Goal: Task Accomplishment & Management: Manage account settings

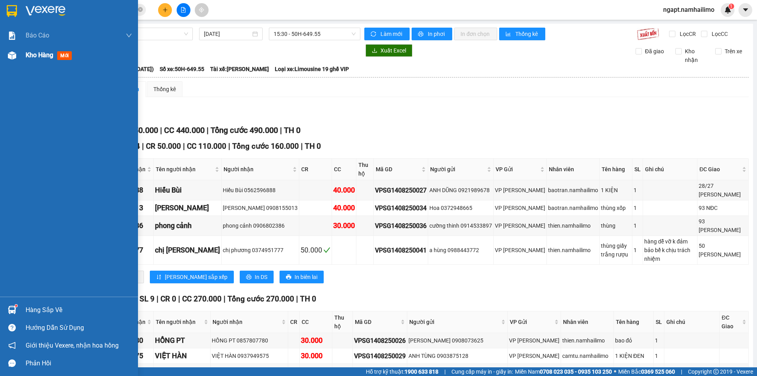
click at [39, 57] on span "Kho hàng" at bounding box center [40, 54] width 28 height 7
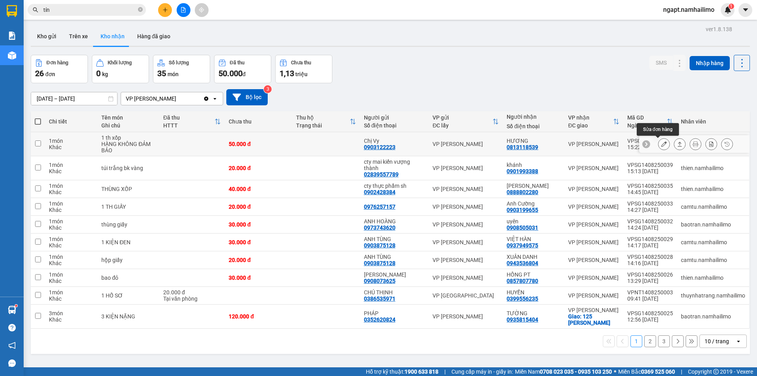
click at [662, 146] on icon at bounding box center [665, 144] width 6 height 6
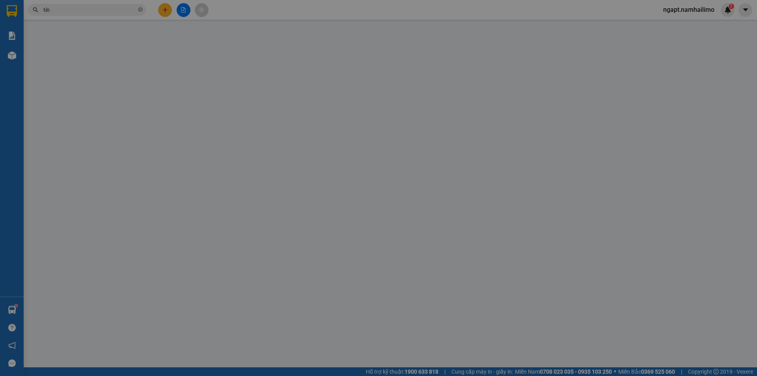
type input "0903122223"
type input "Chị Vy"
type input "0813118539"
type input "HƯƠNG"
type input "50.000"
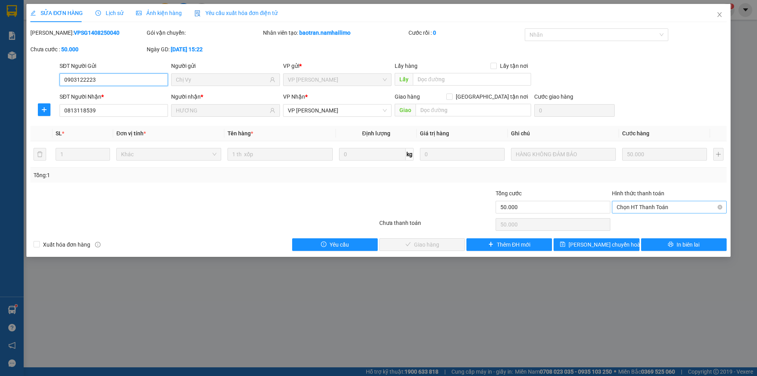
click at [661, 208] on span "Chọn HT Thanh Toán" at bounding box center [669, 207] width 105 height 12
click at [658, 222] on div "Tại văn phòng" at bounding box center [669, 223] width 105 height 9
type input "0"
click at [436, 245] on span "Giao hàng" at bounding box center [426, 244] width 25 height 9
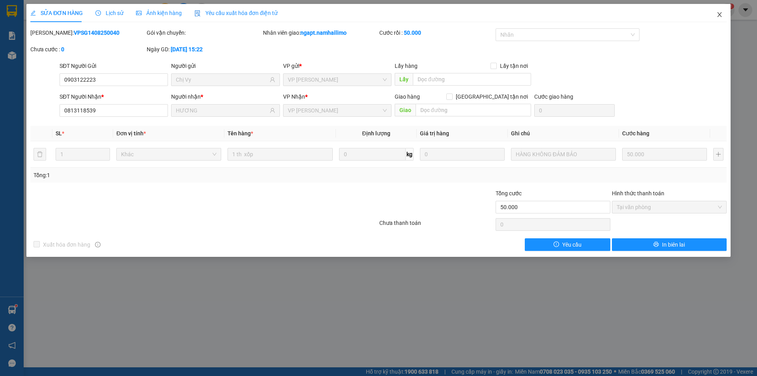
click at [720, 13] on icon "close" at bounding box center [720, 14] width 6 height 6
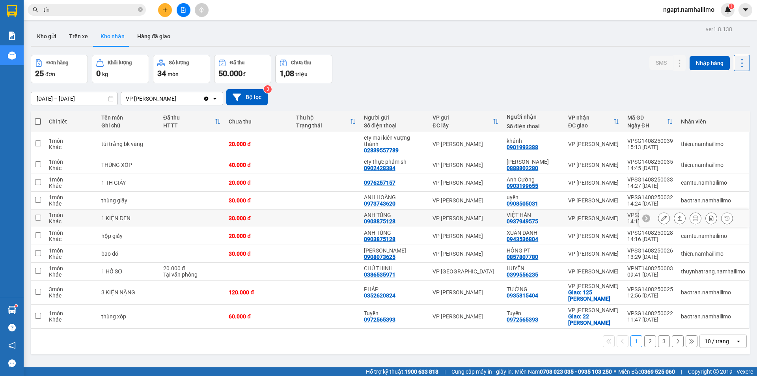
click at [663, 217] on button at bounding box center [664, 218] width 11 height 14
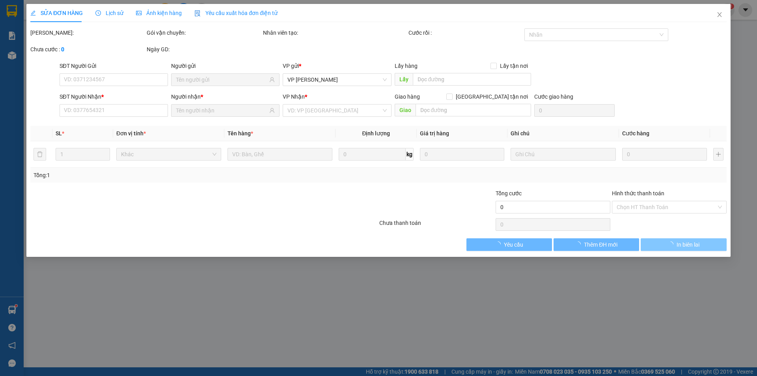
type input "0903875128"
type input "ANH TÙNG"
type input "0937949575"
type input "VIỆT HÀN"
type input "30.000"
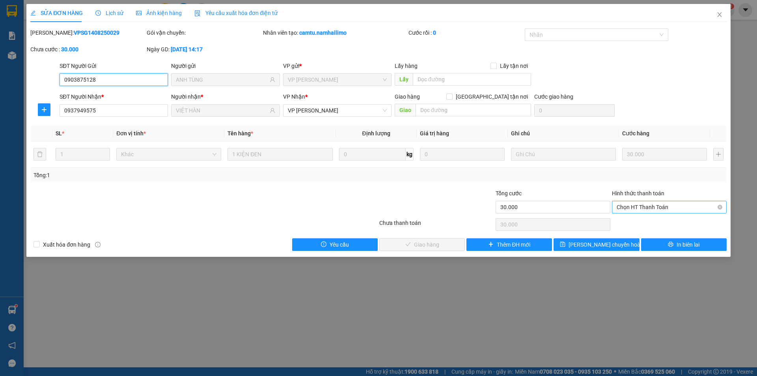
click at [688, 207] on span "Chọn HT Thanh Toán" at bounding box center [669, 207] width 105 height 12
click at [684, 222] on div "Tại văn phòng" at bounding box center [669, 223] width 105 height 9
type input "0"
click at [440, 242] on button "Giao hàng" at bounding box center [423, 244] width 86 height 13
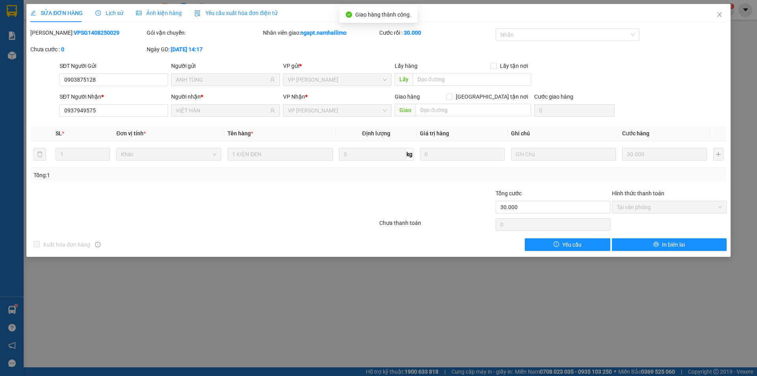
click at [685, 279] on div "SỬA ĐƠN HÀNG Lịch sử Ảnh kiện hàng Yêu cầu xuất hóa đơn điện tử Total Paid Fee …" at bounding box center [378, 188] width 757 height 376
click at [719, 13] on icon "close" at bounding box center [720, 14] width 4 height 5
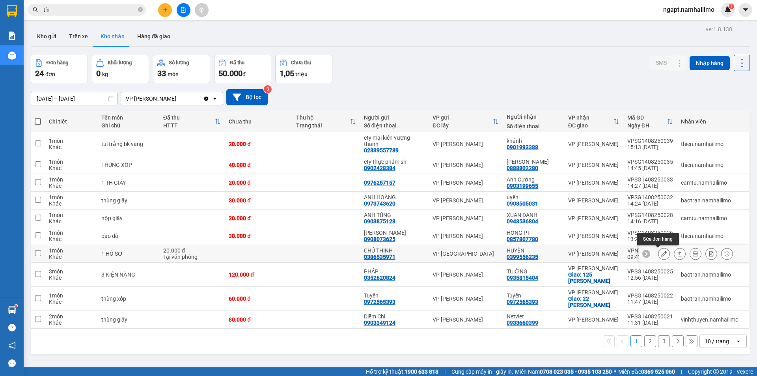
click at [659, 256] on button at bounding box center [664, 254] width 11 height 14
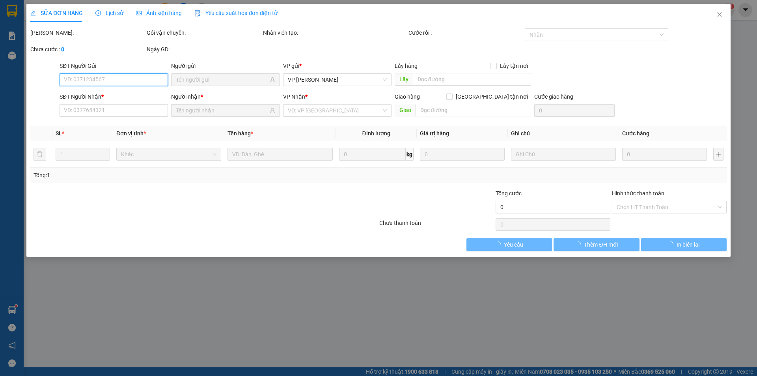
type input "0386535971"
type input "CHÚ THỊNH"
type input "0399556235"
type input "HUYỀN"
type input "20.000"
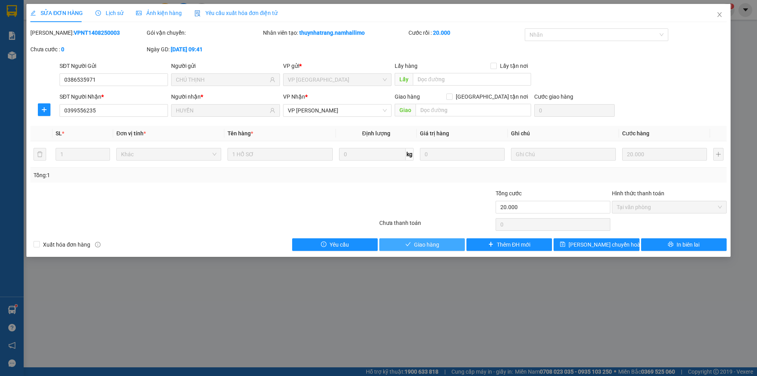
click at [447, 247] on button "Giao hàng" at bounding box center [423, 244] width 86 height 13
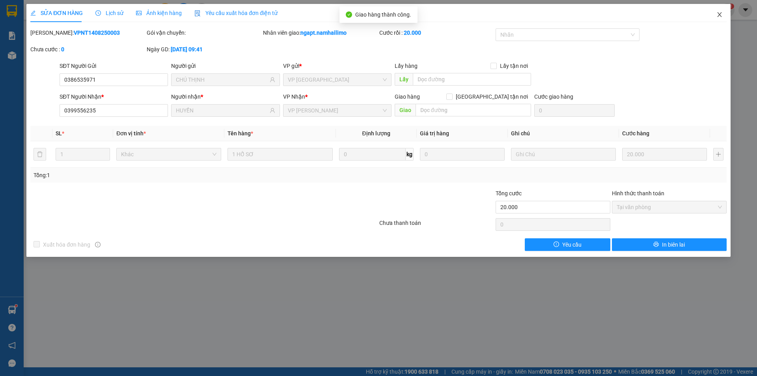
click at [720, 14] on icon "close" at bounding box center [720, 14] width 6 height 6
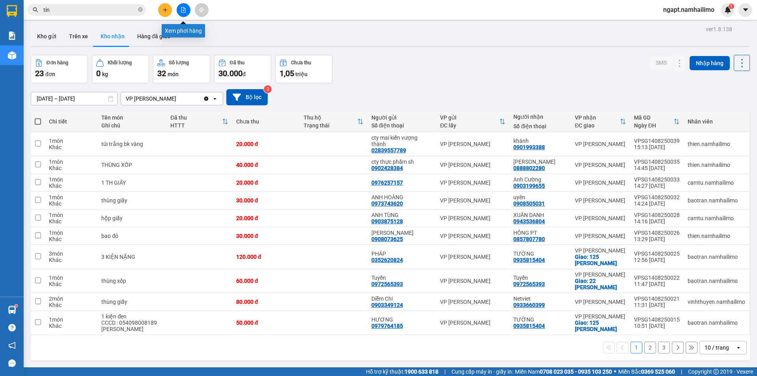
click at [181, 13] on button at bounding box center [184, 10] width 14 height 14
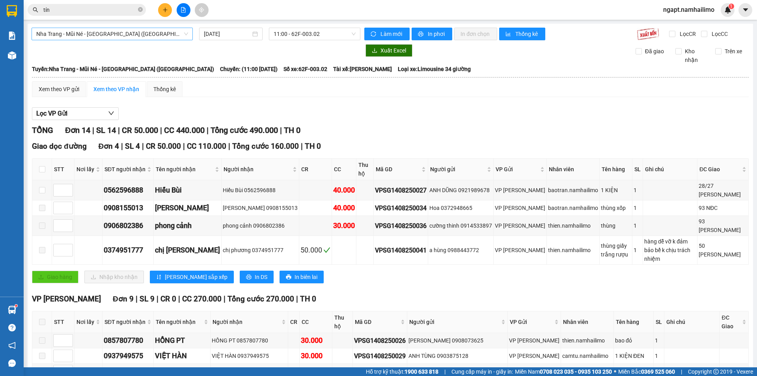
click at [128, 36] on span "Nha Trang - Mũi Né - Sài Gòn (Sáng)" at bounding box center [112, 34] width 152 height 12
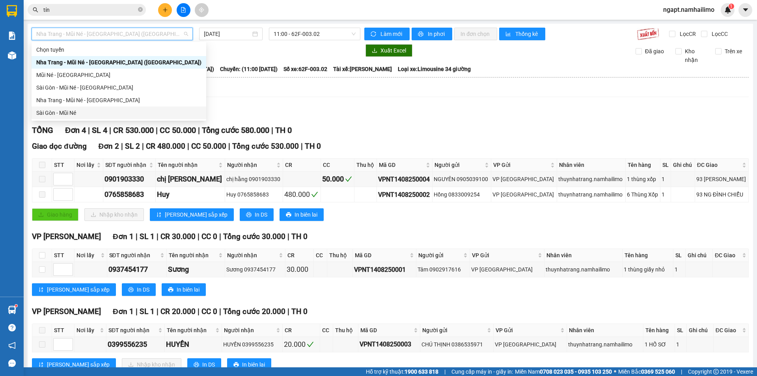
click at [68, 110] on div "Sài Gòn - Mũi Né" at bounding box center [118, 112] width 165 height 9
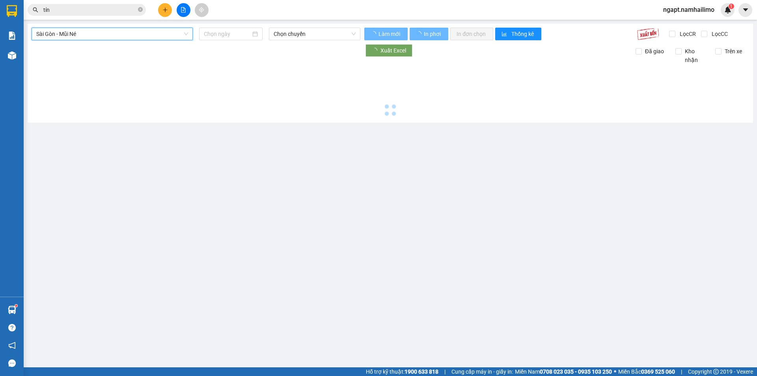
type input "14/08/2025"
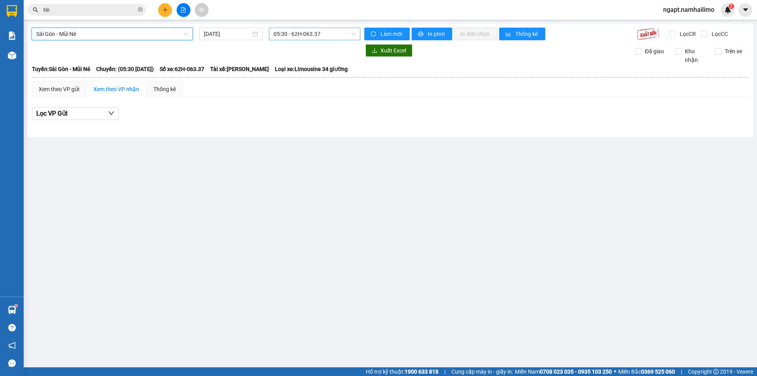
click at [340, 34] on span "05:30 - 62H-063.37" at bounding box center [315, 34] width 82 height 12
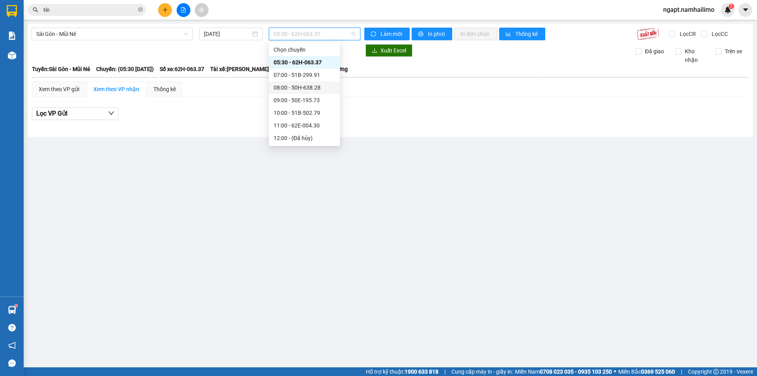
scroll to position [101, 0]
click at [316, 87] on div "17:00 - 62H-063.37" at bounding box center [305, 87] width 62 height 9
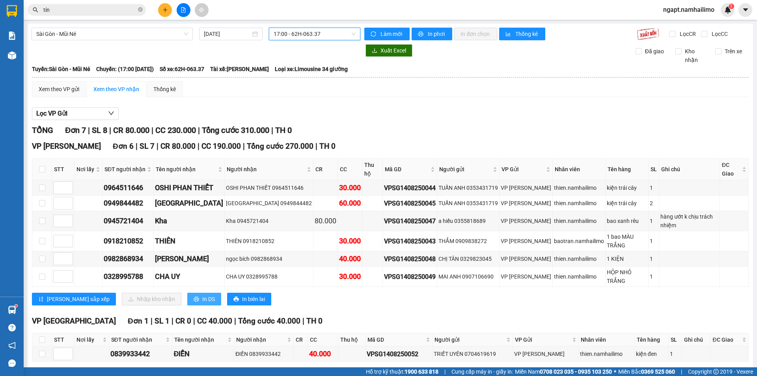
click at [202, 295] on span "In DS" at bounding box center [208, 299] width 13 height 9
click at [44, 185] on input "checkbox" at bounding box center [42, 188] width 6 height 6
checkbox input "true"
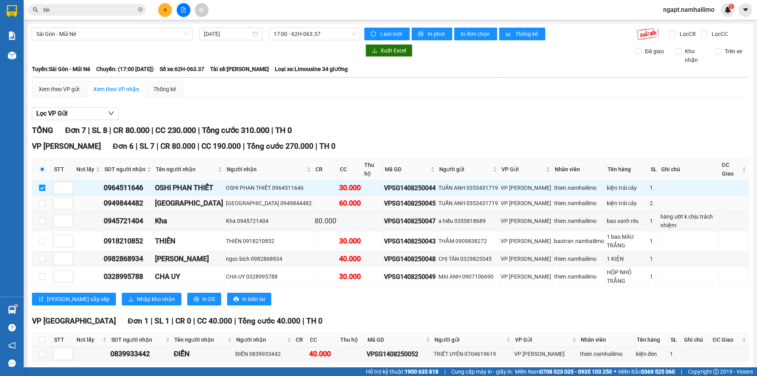
click at [45, 196] on td at bounding box center [42, 203] width 20 height 15
click at [42, 218] on input "checkbox" at bounding box center [42, 221] width 6 height 6
checkbox input "true"
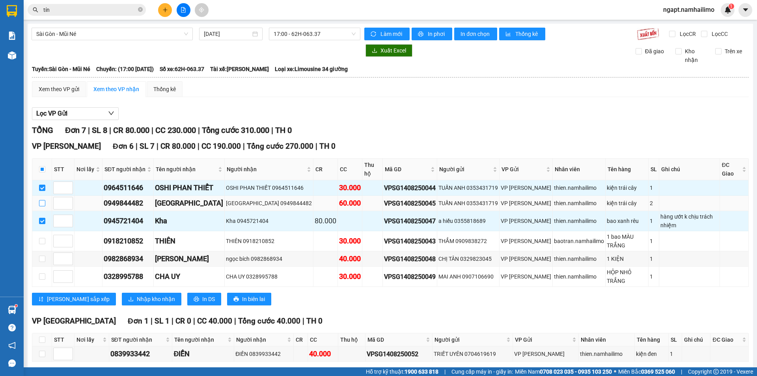
click at [41, 200] on input "checkbox" at bounding box center [42, 203] width 6 height 6
checkbox input "true"
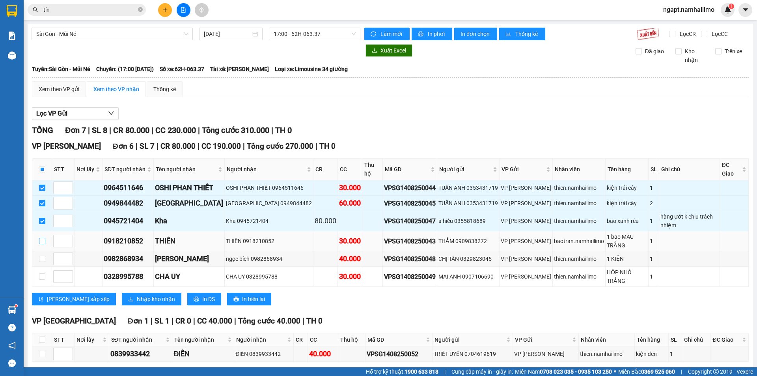
click at [42, 238] on input "checkbox" at bounding box center [42, 241] width 6 height 6
checkbox input "true"
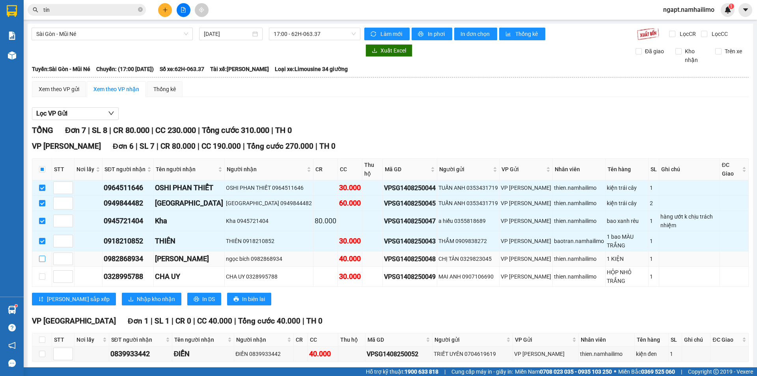
click at [41, 256] on input "checkbox" at bounding box center [42, 259] width 6 height 6
checkbox input "true"
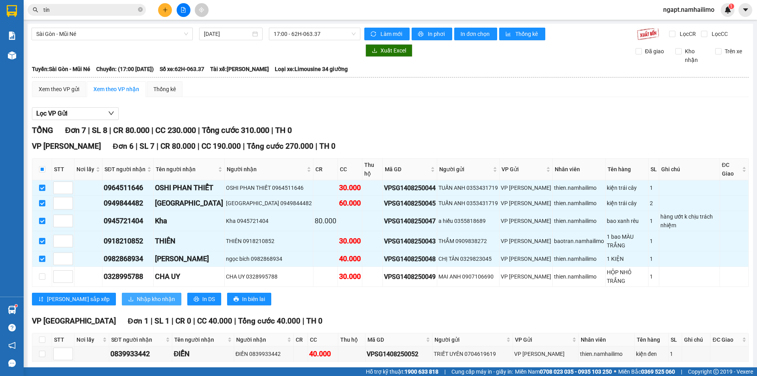
click at [137, 295] on span "Nhập kho nhận" at bounding box center [156, 299] width 38 height 9
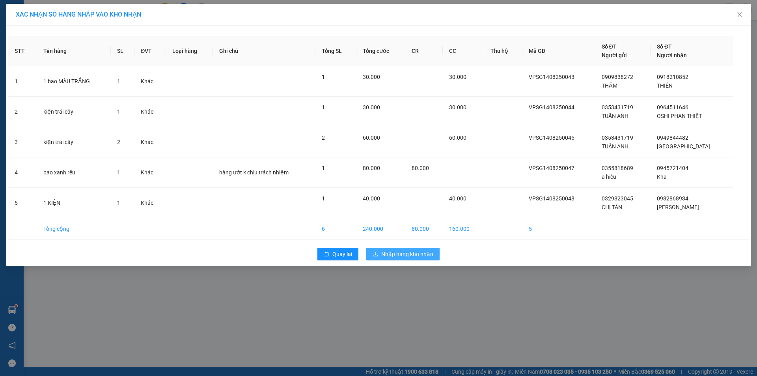
click at [417, 251] on span "Nhập hàng kho nhận" at bounding box center [407, 254] width 52 height 9
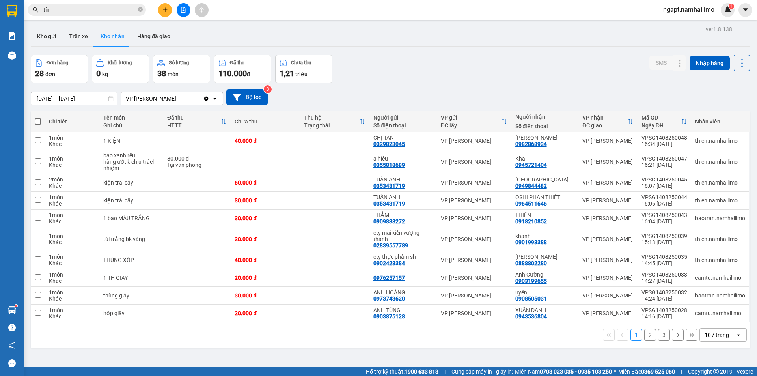
click at [646, 331] on button "2" at bounding box center [651, 335] width 12 height 12
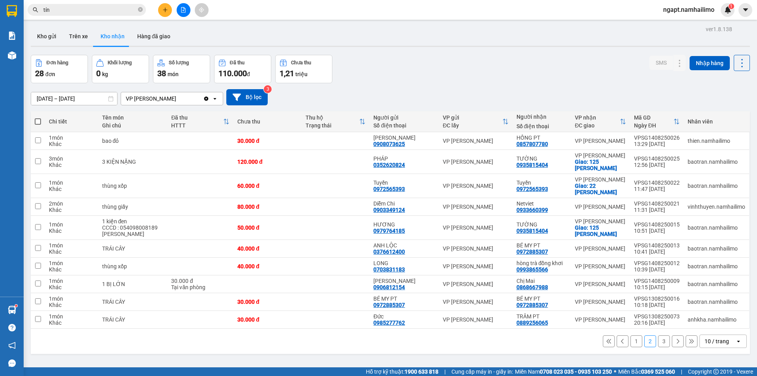
click at [658, 340] on button "3" at bounding box center [664, 341] width 12 height 12
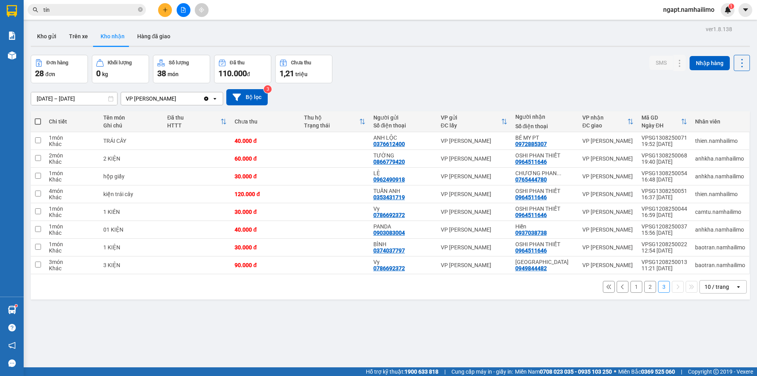
click at [645, 289] on button "2" at bounding box center [651, 287] width 12 height 12
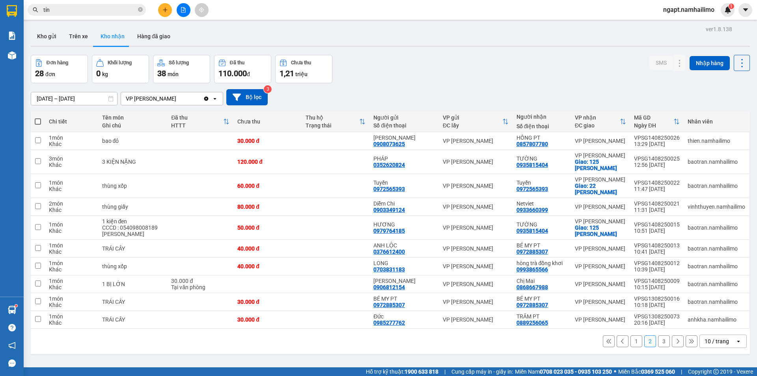
click at [110, 11] on input "tín" at bounding box center [89, 10] width 93 height 9
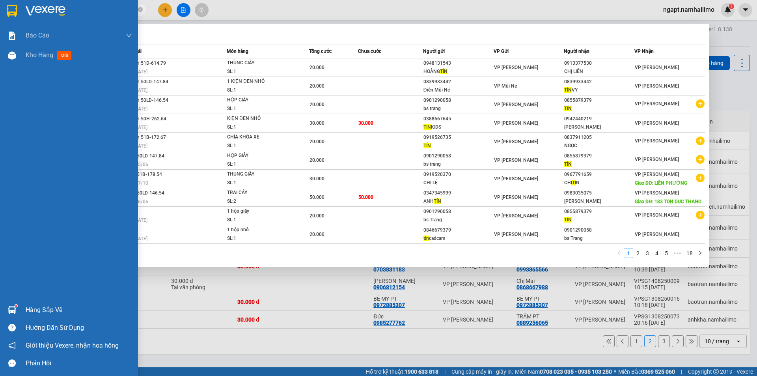
drag, startPoint x: 109, startPoint y: 11, endPoint x: 20, endPoint y: 10, distance: 89.2
click at [20, 10] on section "Kết quả tìm kiếm ( 179 ) Bộ lọc Mã ĐH Trạng thái Món hàng Tổng cước Chưa cước N…" at bounding box center [378, 188] width 757 height 376
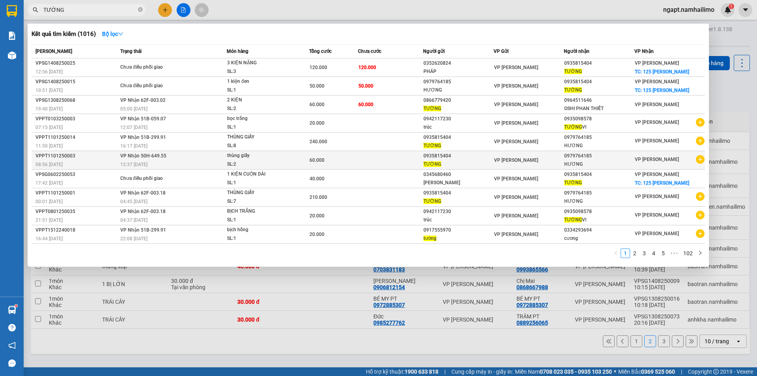
type input "TƯỜNG"
click at [701, 160] on icon "plus-circle" at bounding box center [700, 159] width 9 height 9
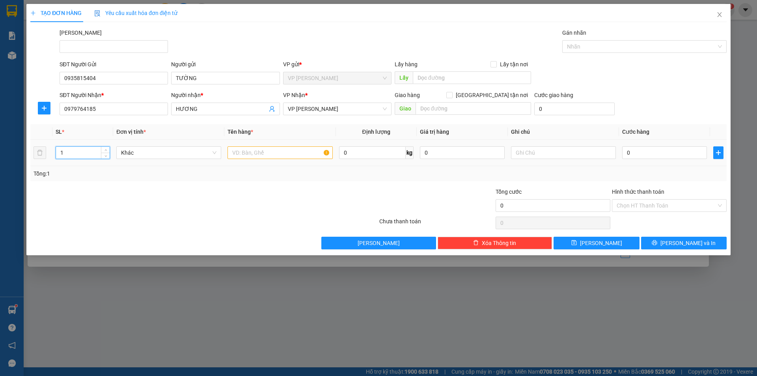
drag, startPoint x: 88, startPoint y: 154, endPoint x: 19, endPoint y: 161, distance: 69.7
click at [19, 161] on div "TẠO ĐƠN HÀNG Yêu cầu xuất hóa đơn điện tử Transit Pickup Surcharge Ids Transit …" at bounding box center [378, 188] width 757 height 376
type input "9"
click at [299, 149] on input "text" at bounding box center [280, 152] width 105 height 13
type input "THÙNG GIẤY"
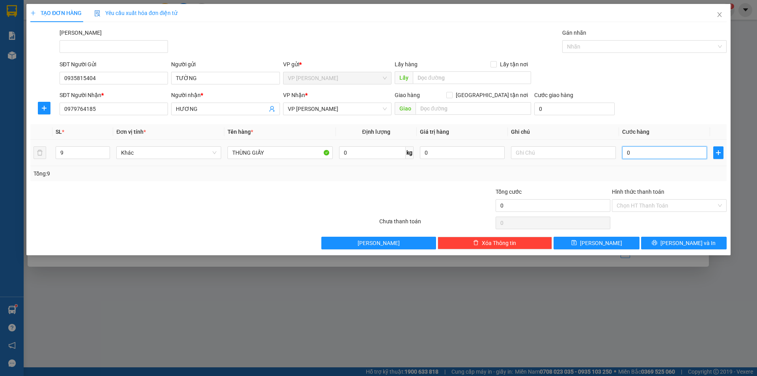
click at [660, 157] on input "0" at bounding box center [665, 152] width 85 height 13
type input "2"
type input "27"
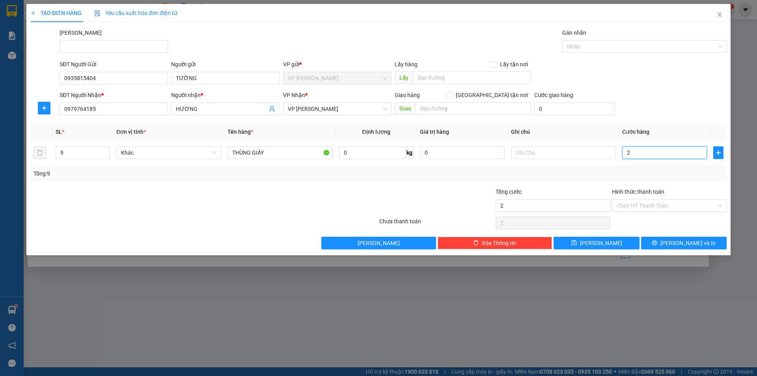
type input "27"
type input "270"
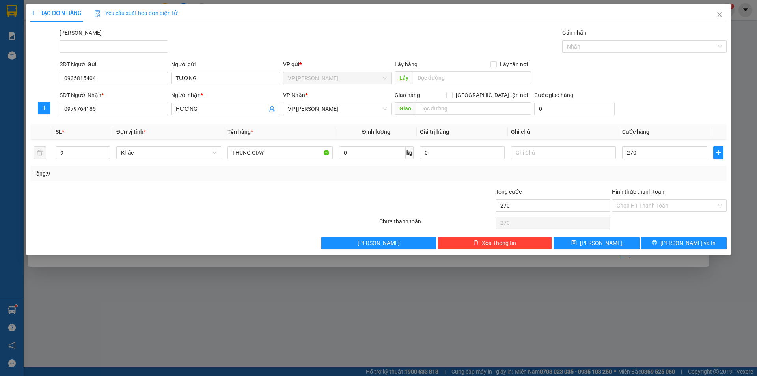
type input "270.000"
click at [696, 180] on div "Tổng: 9" at bounding box center [378, 173] width 697 height 15
click at [666, 204] on input "Hình thức thanh toán" at bounding box center [667, 206] width 100 height 12
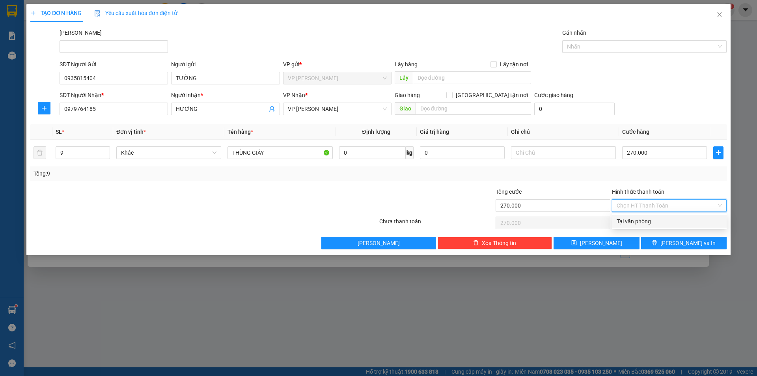
click at [664, 221] on div "Tại văn phòng" at bounding box center [669, 221] width 105 height 9
type input "0"
click at [676, 245] on button "Lưu và In" at bounding box center [684, 243] width 86 height 13
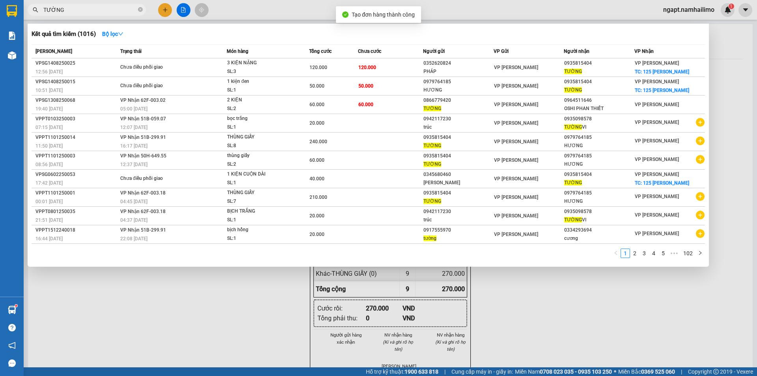
click at [602, 310] on div at bounding box center [378, 188] width 757 height 376
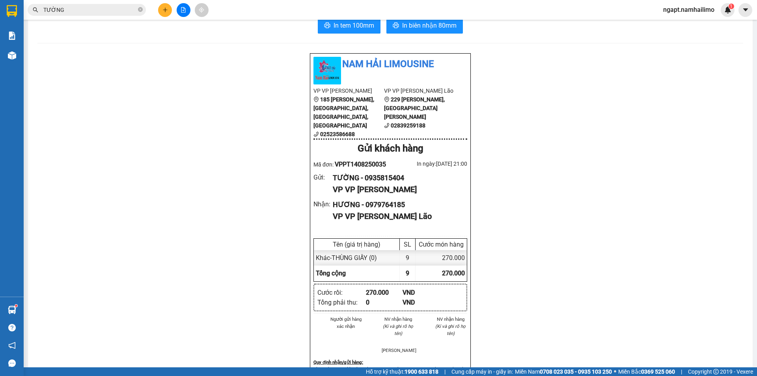
scroll to position [32, 0]
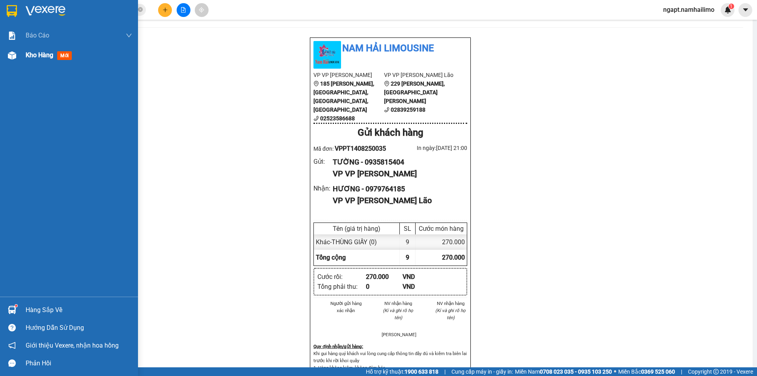
click at [36, 58] on span "Kho hàng" at bounding box center [40, 54] width 28 height 7
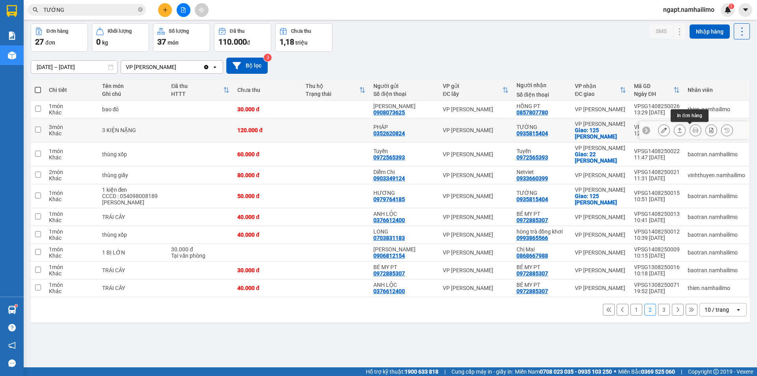
click at [693, 131] on icon at bounding box center [696, 130] width 6 height 6
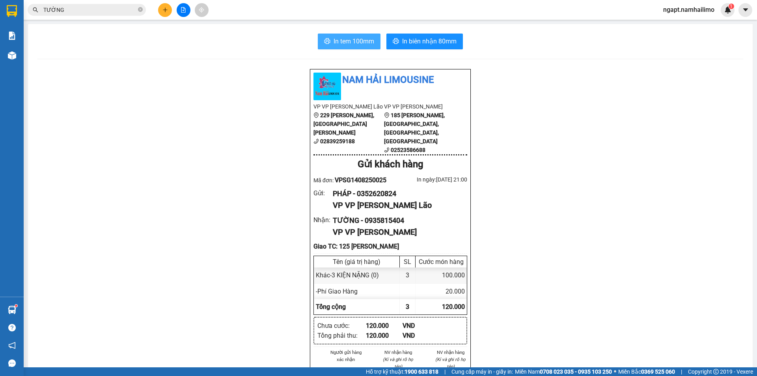
click at [361, 38] on span "In tem 100mm" at bounding box center [354, 41] width 41 height 10
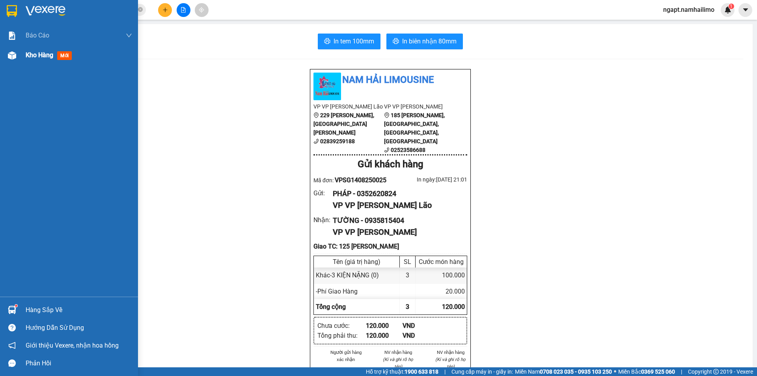
click at [47, 58] on span "Kho hàng" at bounding box center [40, 54] width 28 height 7
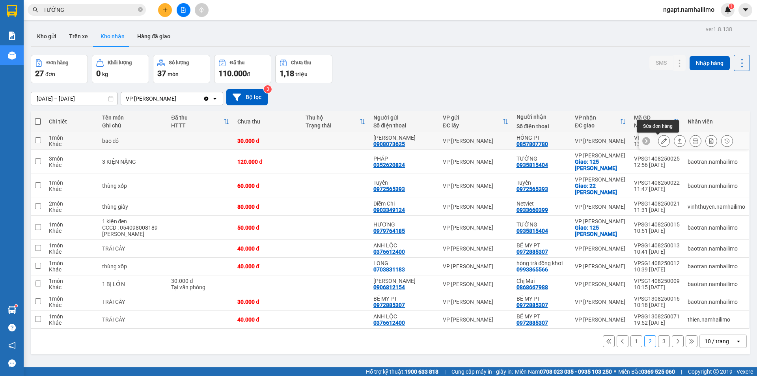
click at [662, 142] on icon at bounding box center [665, 141] width 6 height 6
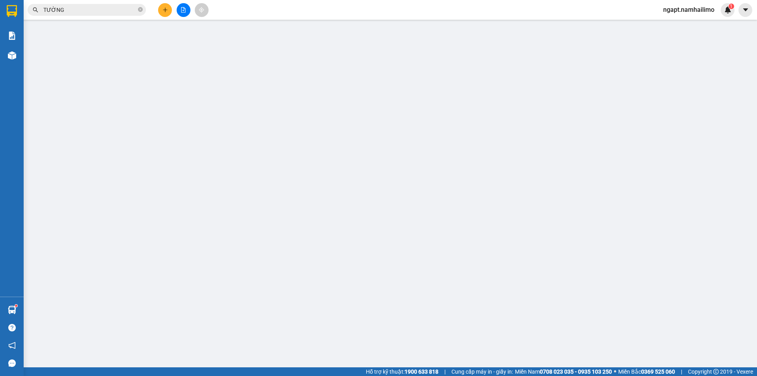
type input "0908073625"
type input "NGỌC TIÊN"
type input "0857807780"
type input "HỒNG PT"
type input "30.000"
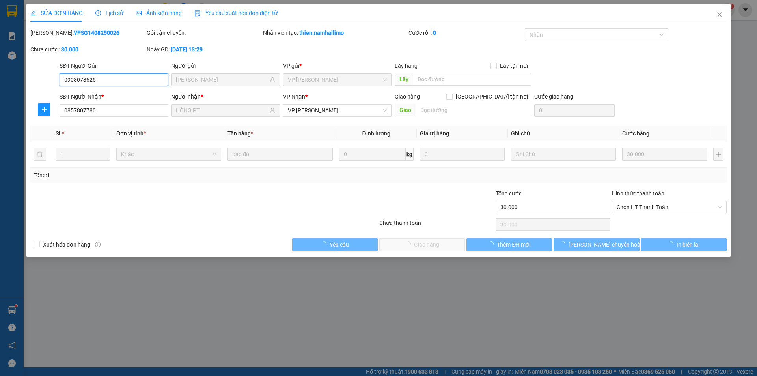
click at [662, 209] on span "Chọn HT Thanh Toán" at bounding box center [669, 207] width 105 height 12
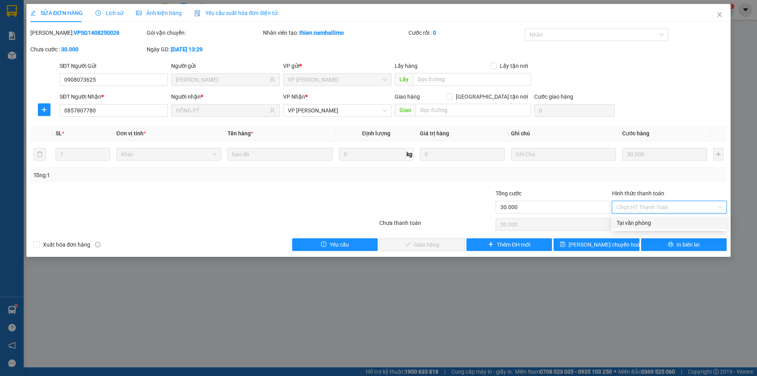
drag, startPoint x: 645, startPoint y: 224, endPoint x: 637, endPoint y: 225, distance: 8.7
click at [645, 225] on div "Tại văn phòng" at bounding box center [669, 223] width 105 height 9
type input "0"
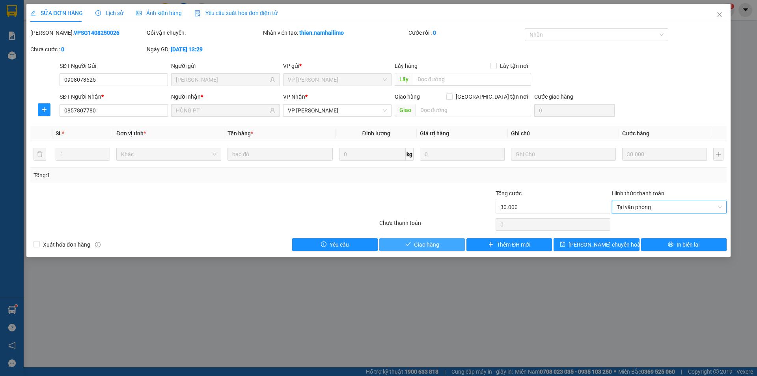
click at [437, 245] on span "Giao hàng" at bounding box center [426, 244] width 25 height 9
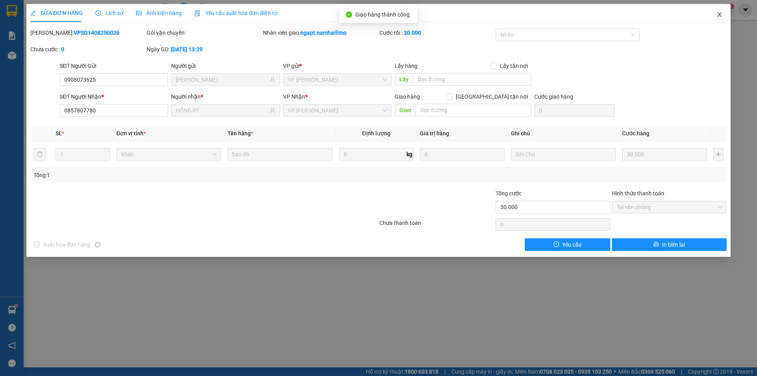
click at [720, 17] on icon "close" at bounding box center [720, 14] width 6 height 6
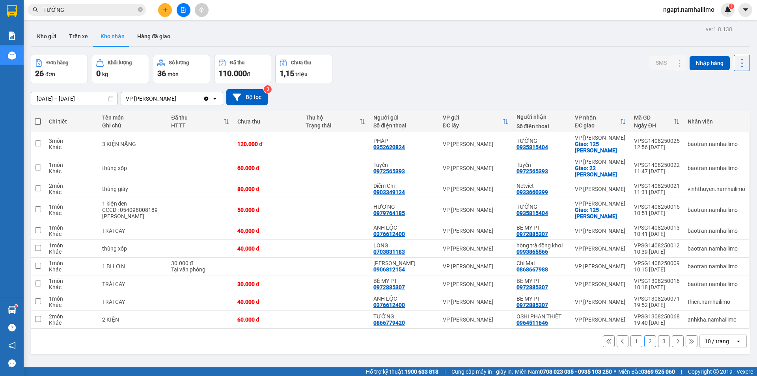
click at [631, 339] on button "1" at bounding box center [637, 341] width 12 height 12
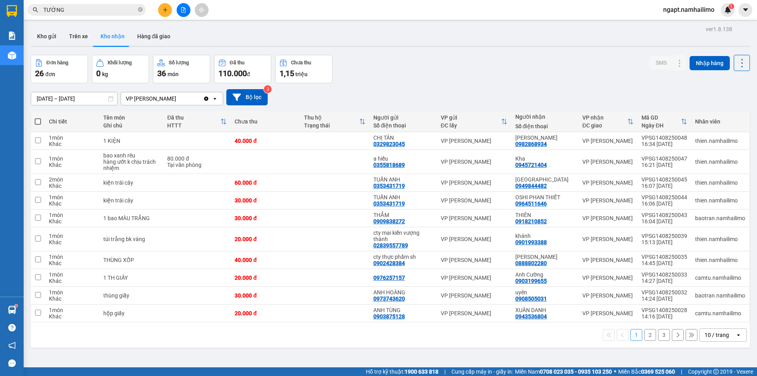
click at [650, 337] on button "2" at bounding box center [651, 335] width 12 height 12
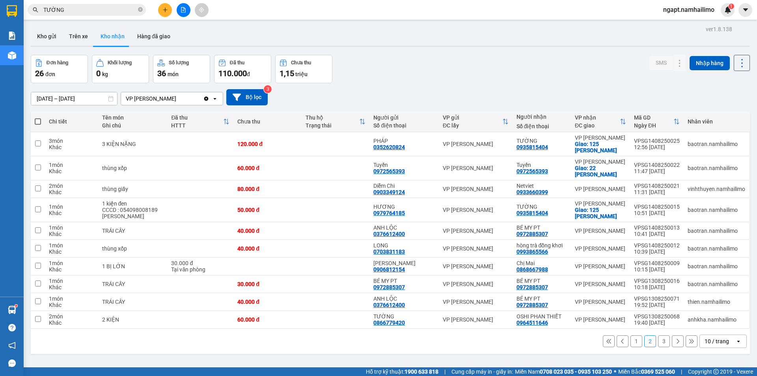
click at [658, 340] on button "3" at bounding box center [664, 341] width 12 height 12
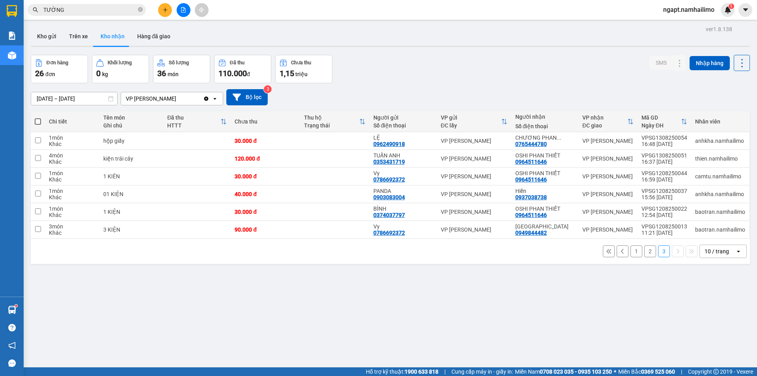
click at [631, 252] on button "1" at bounding box center [637, 251] width 12 height 12
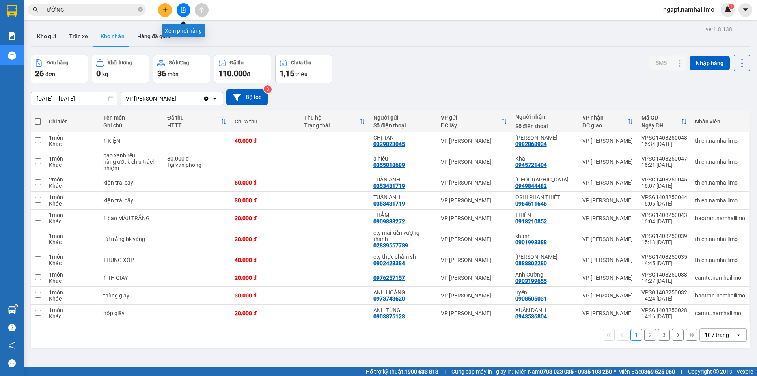
click at [184, 11] on icon "file-add" at bounding box center [184, 10] width 6 height 6
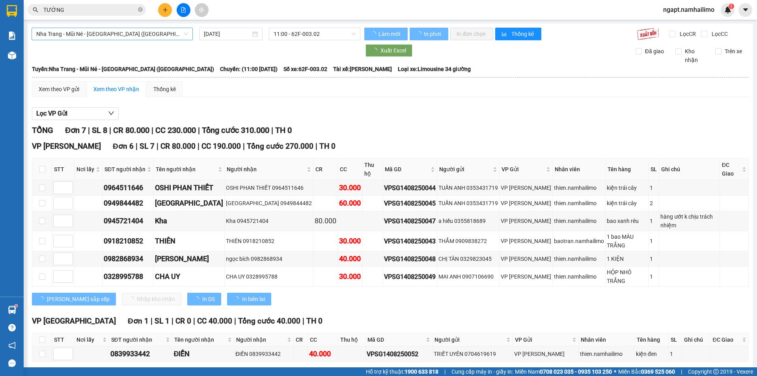
click at [146, 34] on span "Nha Trang - Mũi Né - Sài Gòn (Sáng)" at bounding box center [112, 34] width 152 height 12
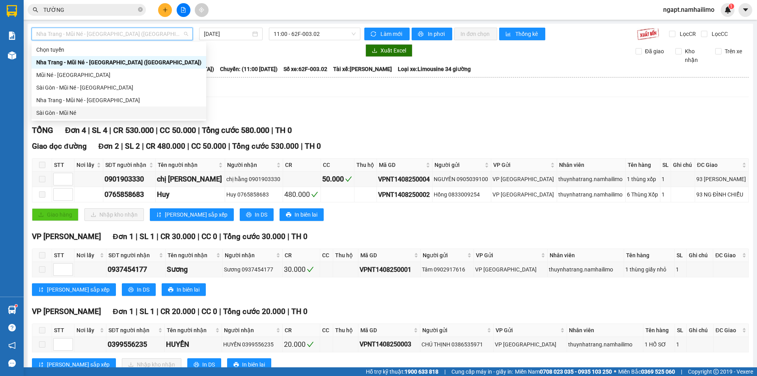
click at [92, 114] on div "Sài Gòn - Mũi Né" at bounding box center [118, 112] width 165 height 9
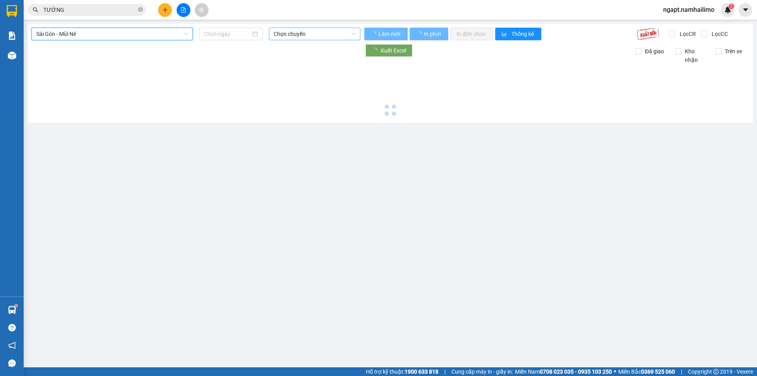
type input "14/08/2025"
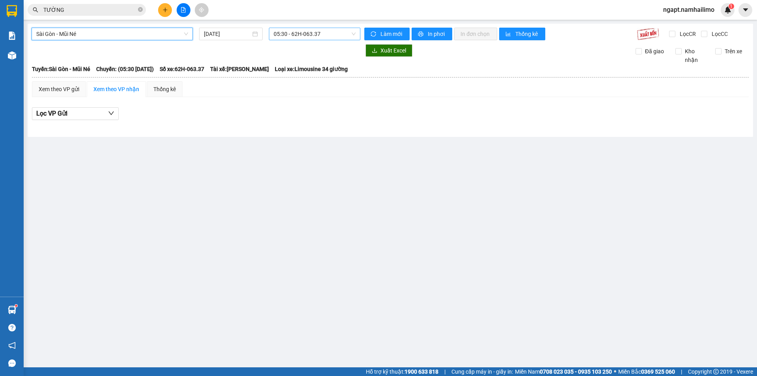
click at [335, 30] on span "05:30 - 62H-063.37" at bounding box center [315, 34] width 82 height 12
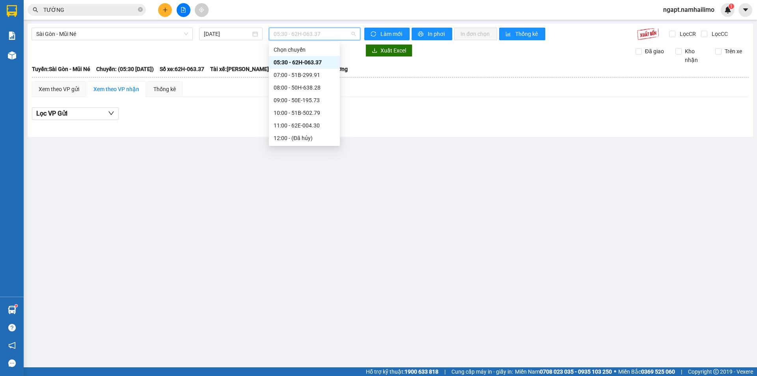
scroll to position [52, 0]
click at [304, 123] on div "15:30 - 50H-649.55" at bounding box center [305, 123] width 62 height 9
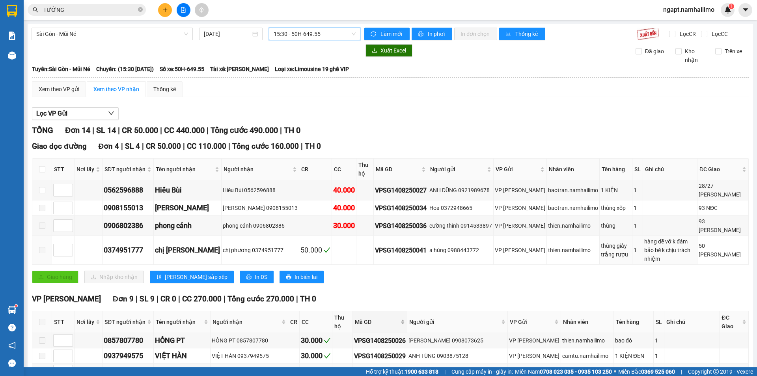
scroll to position [105, 0]
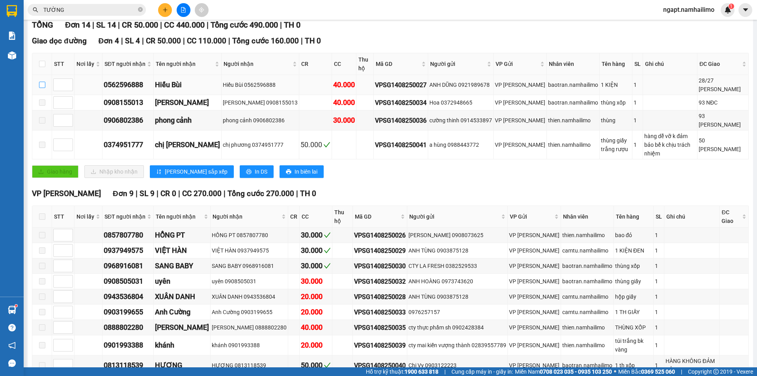
click at [42, 86] on input "checkbox" at bounding box center [42, 85] width 6 height 6
checkbox input "true"
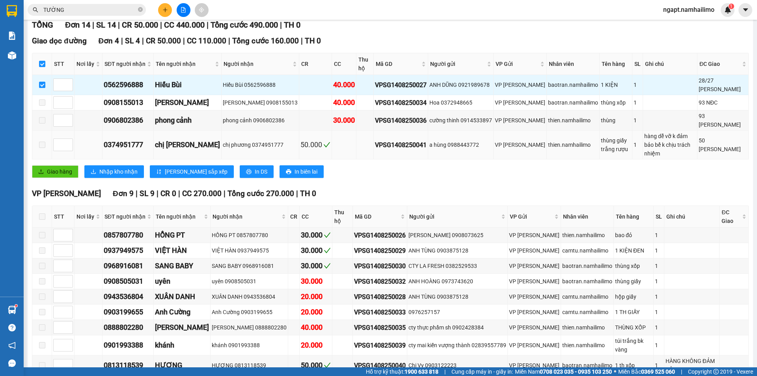
scroll to position [52, 0]
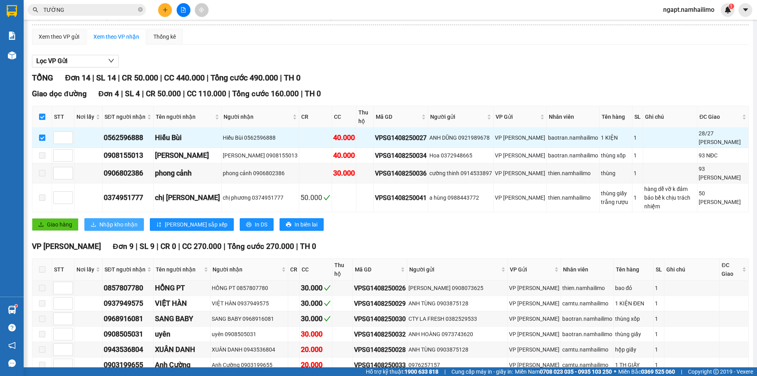
click at [123, 220] on span "Nhập kho nhận" at bounding box center [118, 224] width 38 height 9
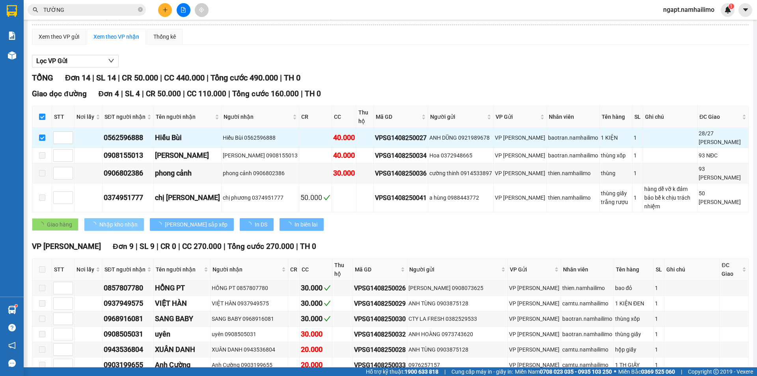
checkbox input "false"
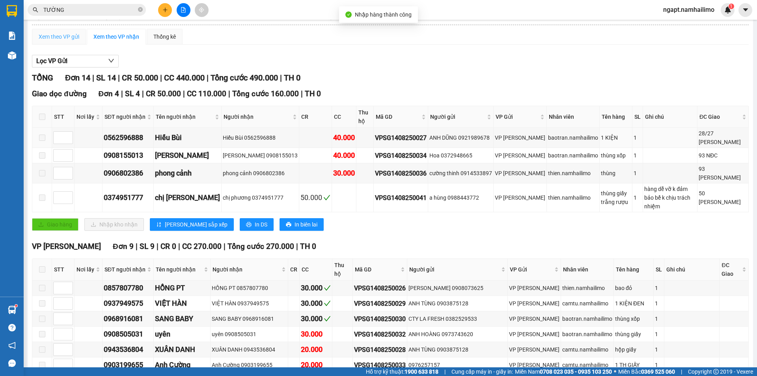
scroll to position [0, 0]
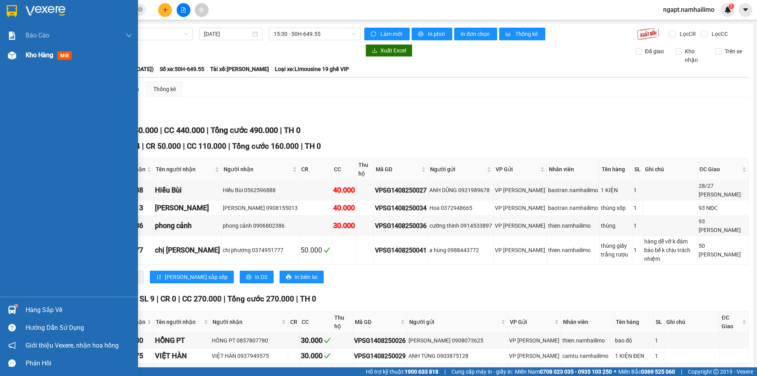
click at [12, 55] on img at bounding box center [12, 55] width 8 height 8
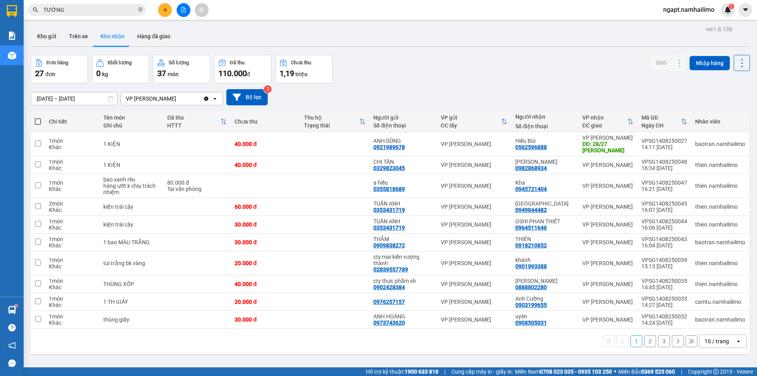
click at [184, 9] on icon "file-add" at bounding box center [184, 10] width 6 height 6
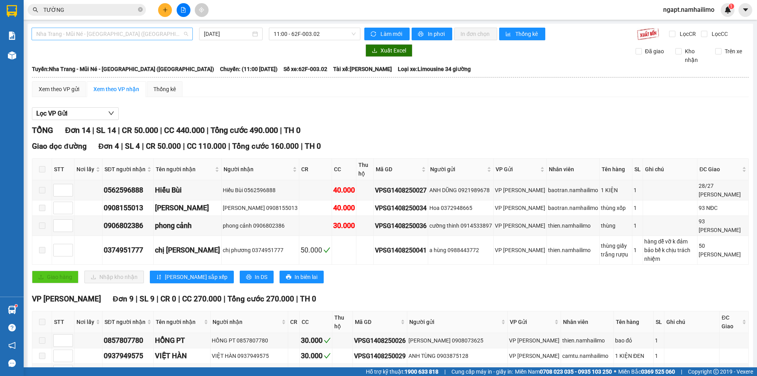
click at [180, 37] on span "Nha Trang - Mũi Né - Sài Gòn (Sáng)" at bounding box center [112, 34] width 152 height 12
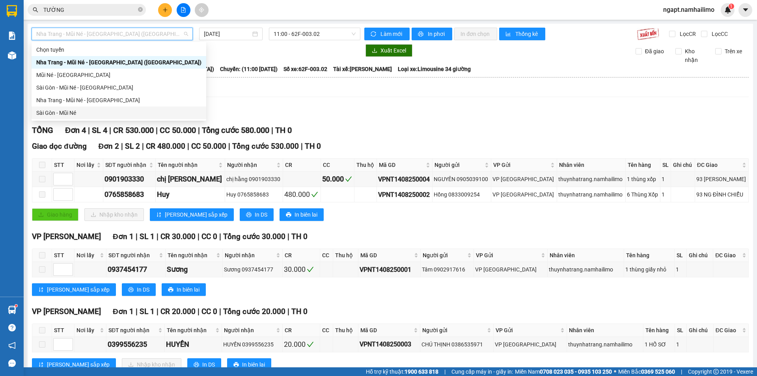
click at [99, 108] on div "Sài Gòn - Mũi Né" at bounding box center [119, 113] width 175 height 13
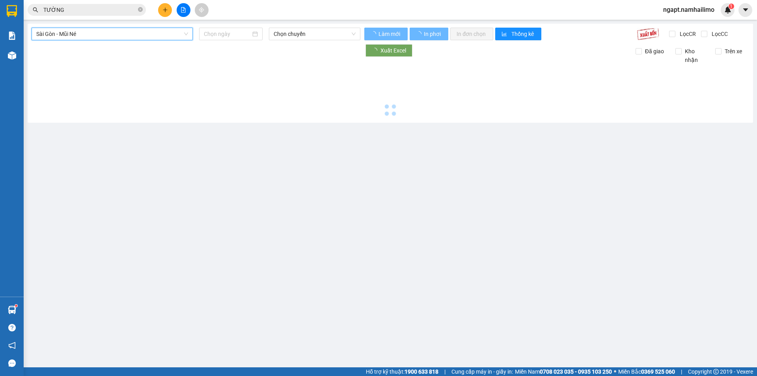
type input "14/08/2025"
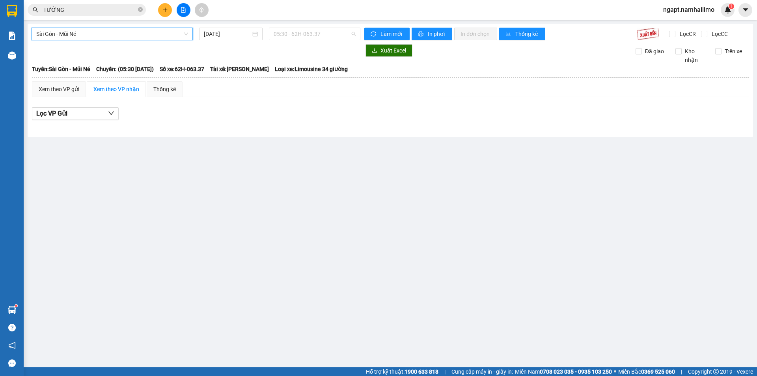
drag, startPoint x: 337, startPoint y: 32, endPoint x: 329, endPoint y: 50, distance: 19.8
click at [336, 32] on span "05:30 - 62H-063.37" at bounding box center [315, 34] width 82 height 12
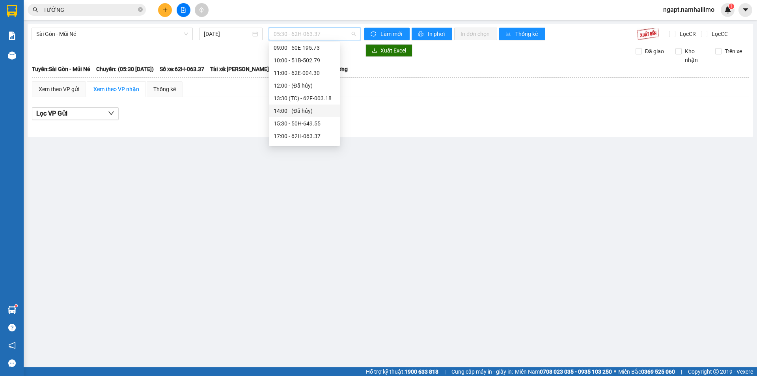
scroll to position [101, 0]
click at [315, 101] on div "18:00 - 51D-614.79" at bounding box center [305, 100] width 62 height 9
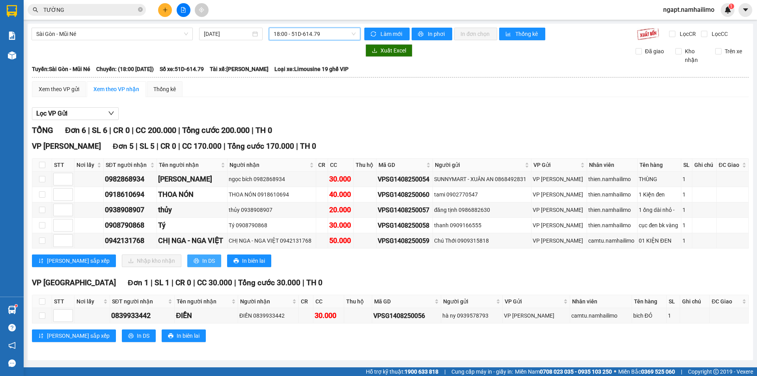
click at [202, 260] on span "In DS" at bounding box center [208, 260] width 13 height 9
click at [340, 36] on span "18:00 - 51D-614.79" at bounding box center [315, 34] width 82 height 12
click at [41, 165] on input "checkbox" at bounding box center [42, 165] width 6 height 6
checkbox input "true"
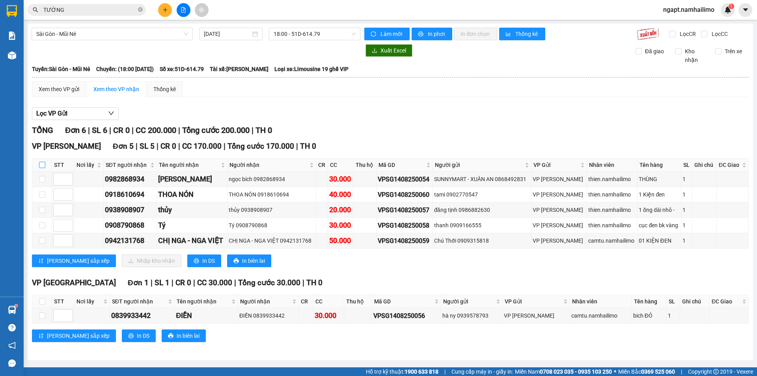
checkbox input "true"
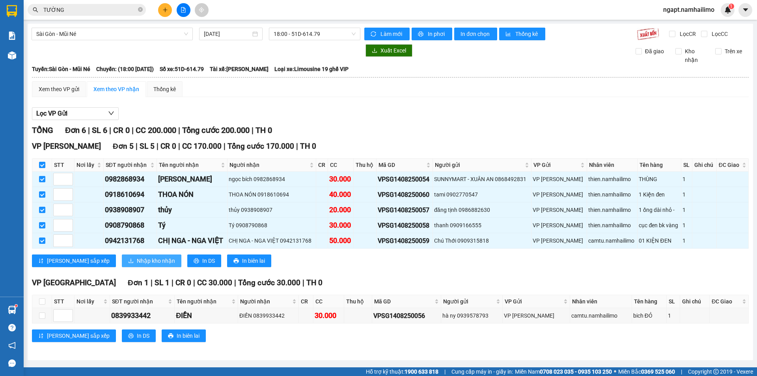
click at [137, 260] on span "Nhập kho nhận" at bounding box center [156, 260] width 38 height 9
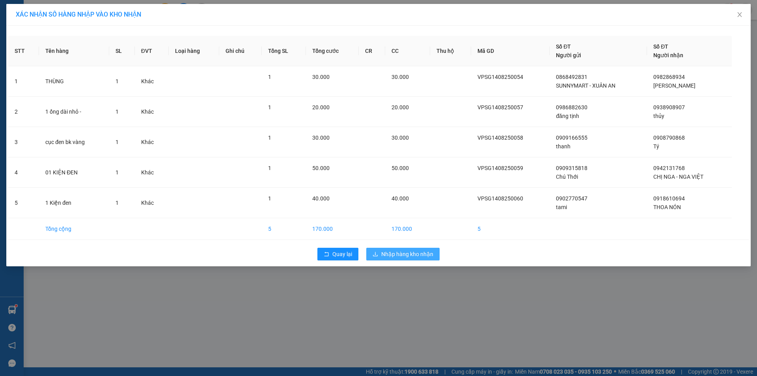
click at [402, 252] on span "Nhập hàng kho nhận" at bounding box center [407, 254] width 52 height 9
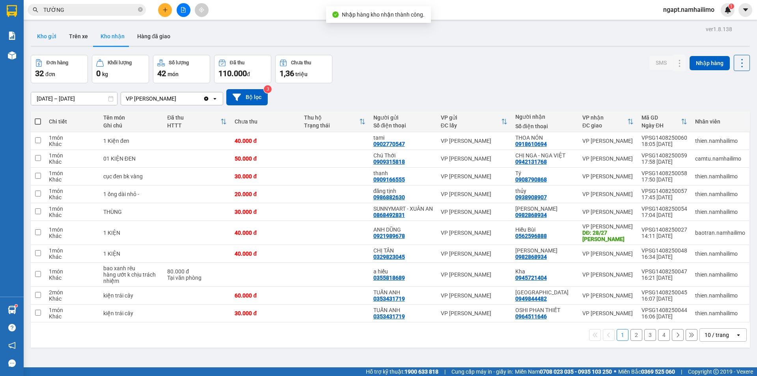
click at [46, 34] on button "Kho gửi" at bounding box center [47, 36] width 32 height 19
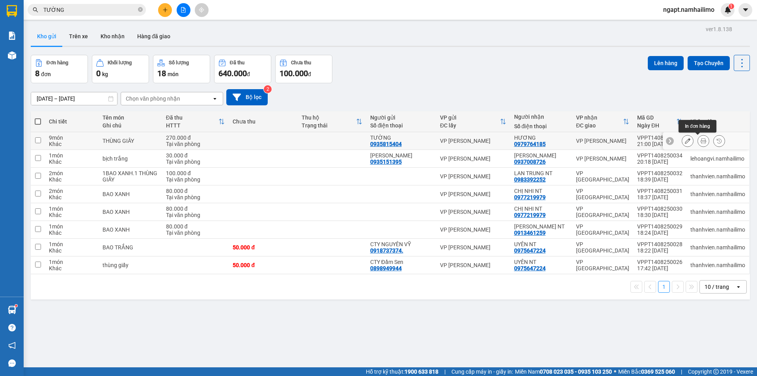
click at [702, 139] on button at bounding box center [703, 141] width 11 height 14
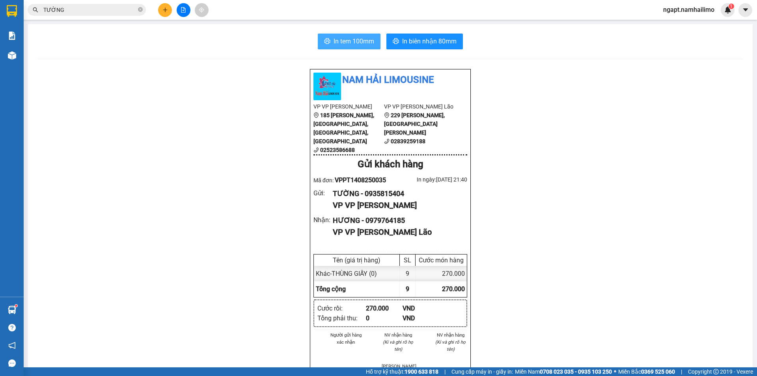
click at [367, 38] on span "In tem 100mm" at bounding box center [354, 41] width 41 height 10
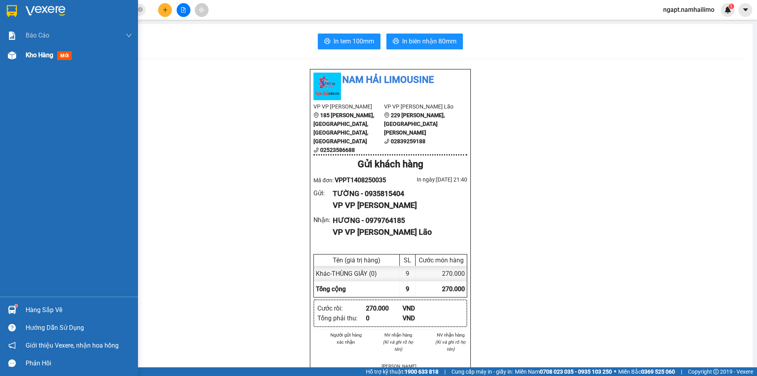
click at [30, 52] on span "Kho hàng" at bounding box center [40, 54] width 28 height 7
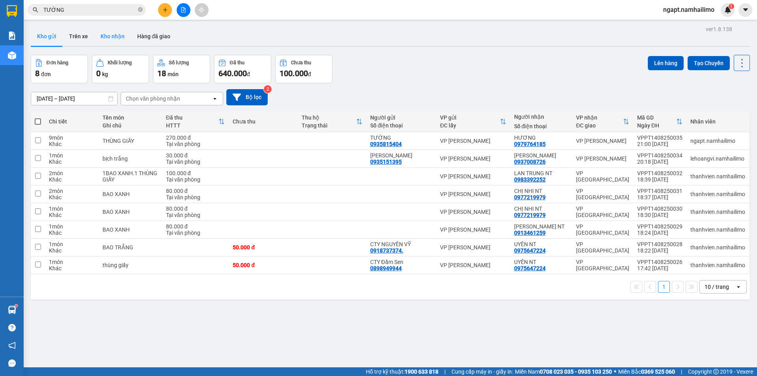
click at [112, 37] on button "Kho nhận" at bounding box center [112, 36] width 37 height 19
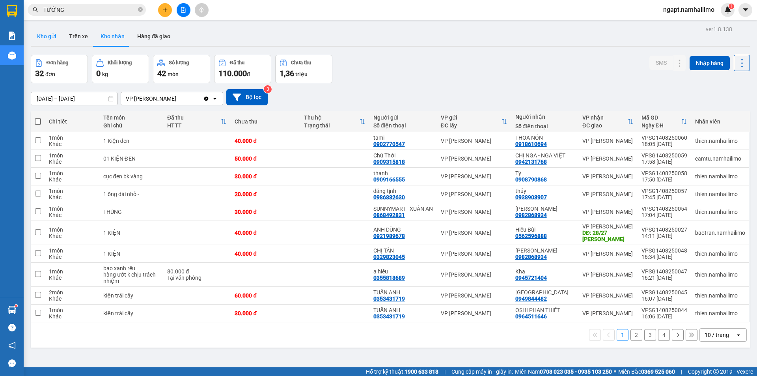
click at [45, 39] on button "Kho gửi" at bounding box center [47, 36] width 32 height 19
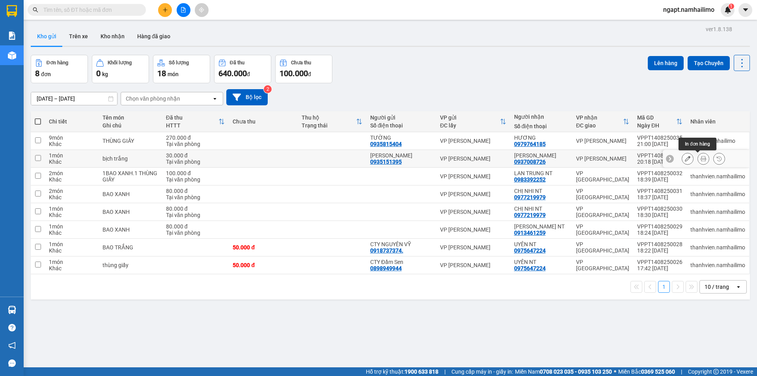
click at [701, 160] on icon at bounding box center [704, 159] width 6 height 6
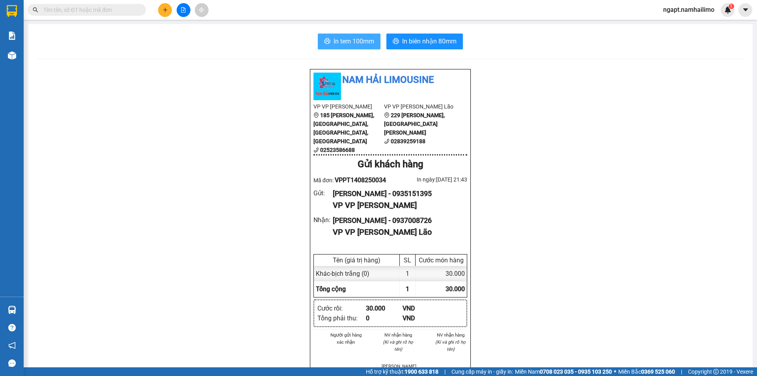
click at [334, 39] on span "In tem 100mm" at bounding box center [354, 41] width 41 height 10
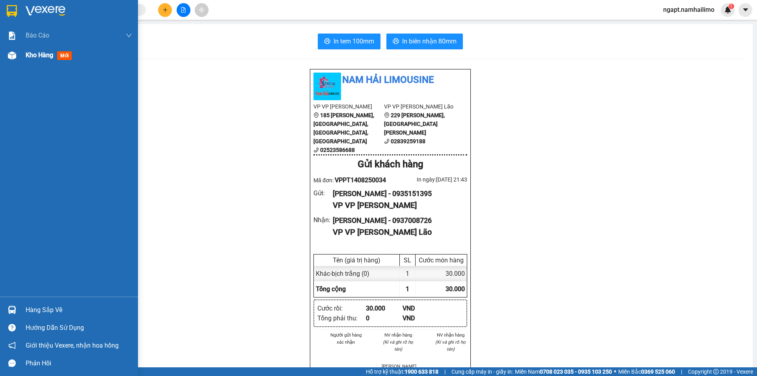
click at [20, 58] on div "Kho hàng mới" at bounding box center [69, 55] width 138 height 20
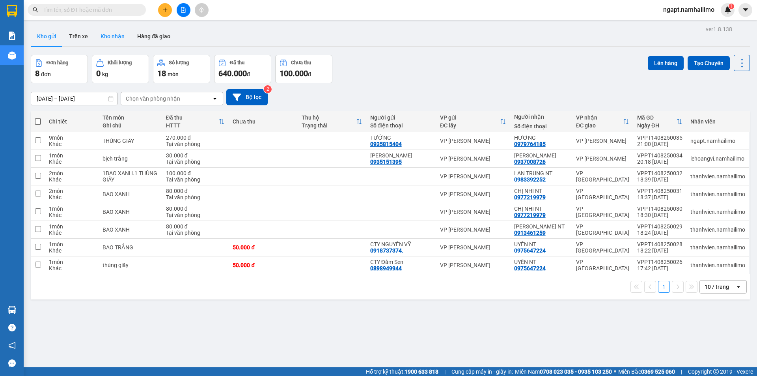
click at [114, 36] on button "Kho nhận" at bounding box center [112, 36] width 37 height 19
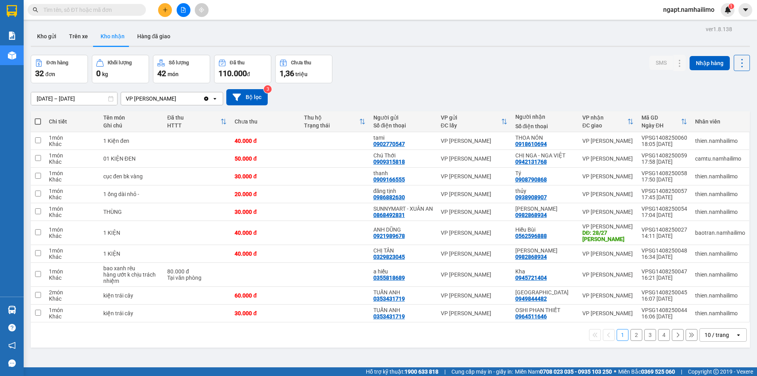
click at [633, 341] on button "2" at bounding box center [637, 335] width 12 height 12
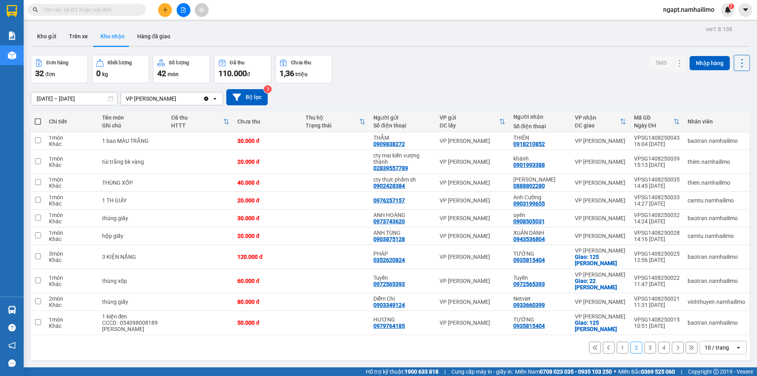
click at [617, 347] on button "1" at bounding box center [623, 348] width 12 height 12
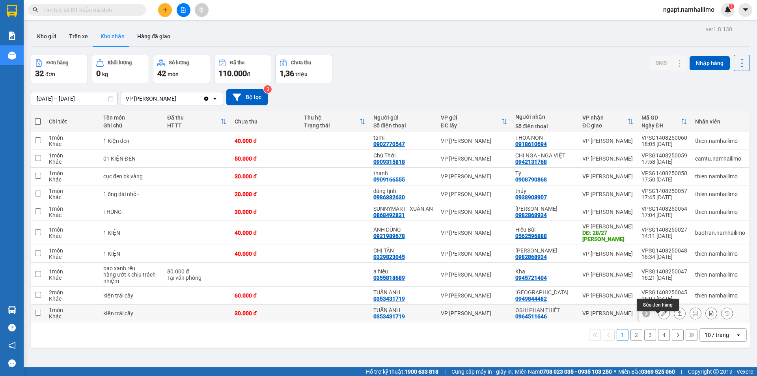
click at [662, 316] on icon at bounding box center [665, 313] width 6 height 6
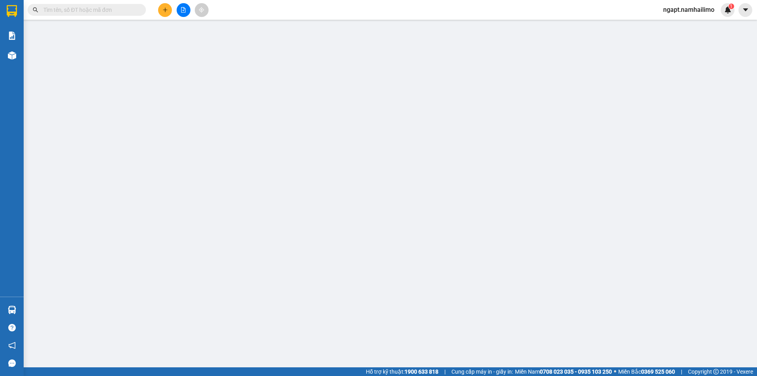
type input "0353431719"
type input "TUẤN ANH"
type input "0964511646"
type input "OSHI PHAN THIẾT"
type input "30.000"
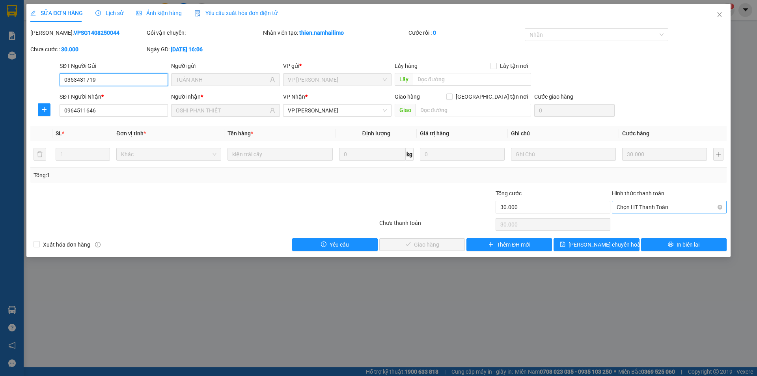
click at [665, 206] on span "Chọn HT Thanh Toán" at bounding box center [669, 207] width 105 height 12
click at [667, 221] on div "Tại văn phòng" at bounding box center [669, 223] width 105 height 9
type input "0"
click at [437, 243] on span "Giao hàng" at bounding box center [426, 244] width 25 height 9
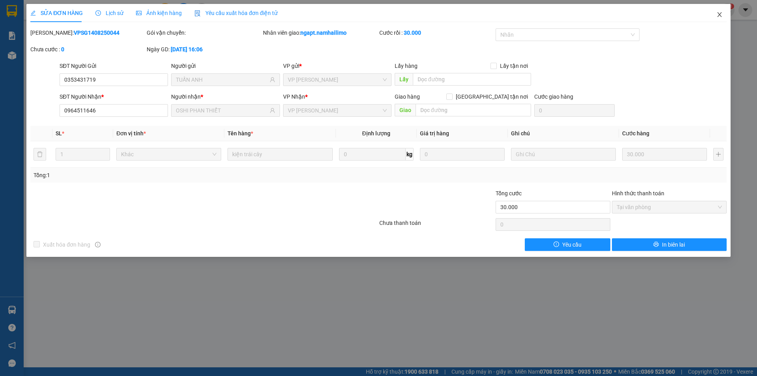
click at [722, 13] on icon "close" at bounding box center [720, 14] width 6 height 6
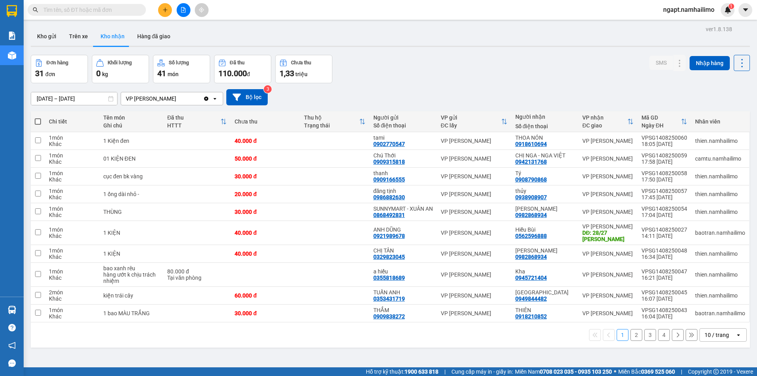
click at [631, 341] on button "2" at bounding box center [637, 335] width 12 height 12
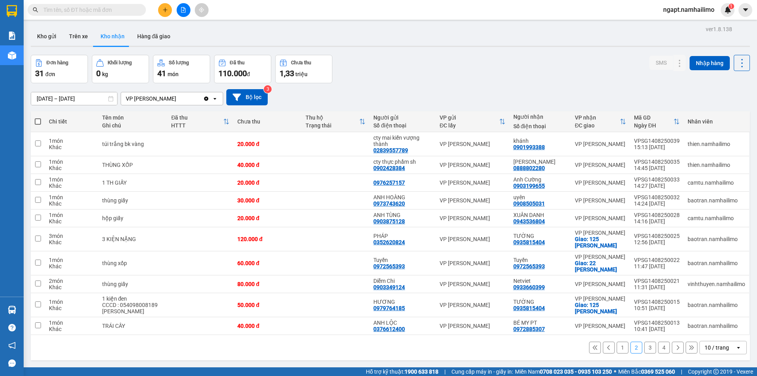
click at [617, 350] on button "1" at bounding box center [623, 348] width 12 height 12
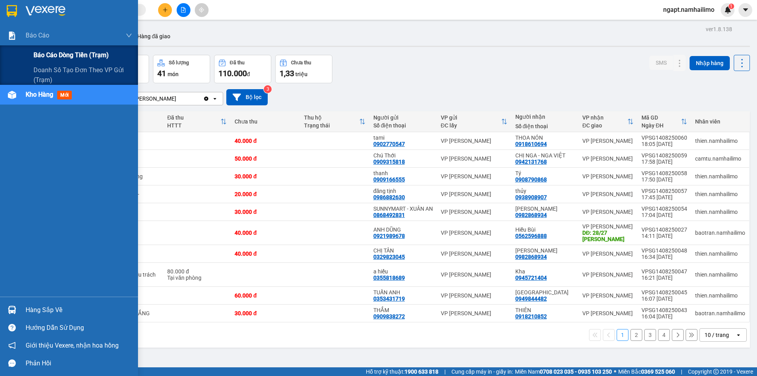
click at [54, 55] on span "Báo cáo dòng tiền (trạm)" at bounding box center [71, 55] width 75 height 10
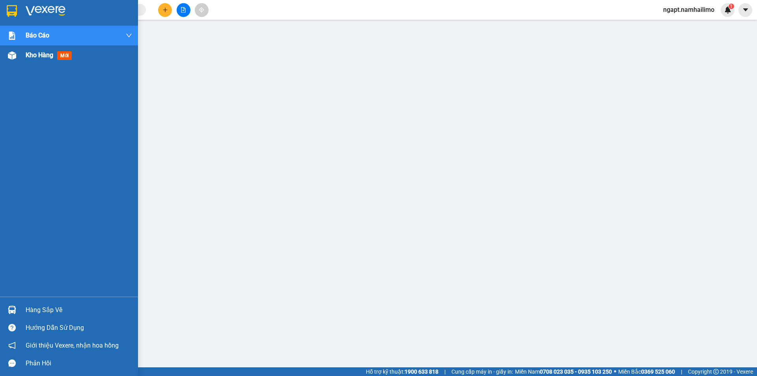
click at [10, 50] on div at bounding box center [12, 56] width 14 height 14
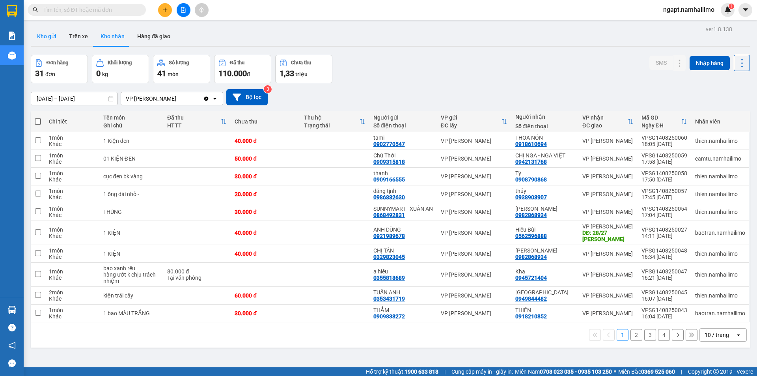
click at [42, 37] on button "Kho gửi" at bounding box center [47, 36] width 32 height 19
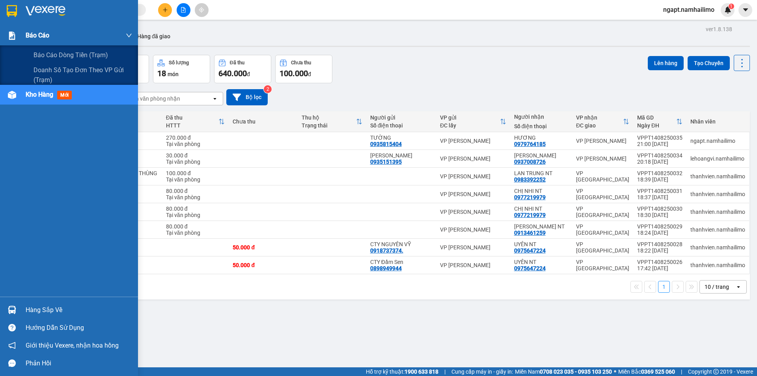
click at [40, 39] on span "Báo cáo" at bounding box center [38, 35] width 24 height 10
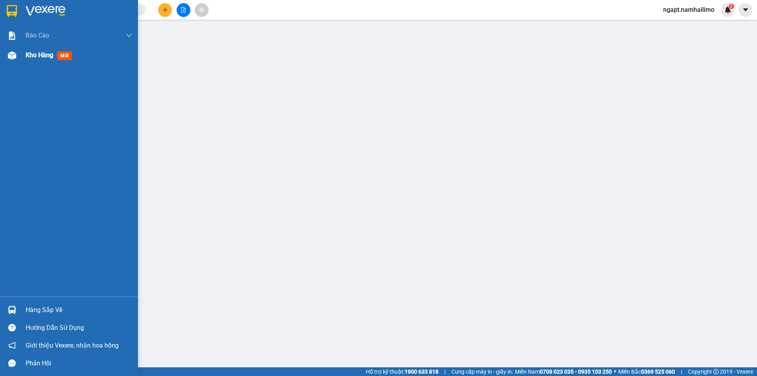
click at [37, 59] on div "Kho hàng mới" at bounding box center [50, 55] width 49 height 10
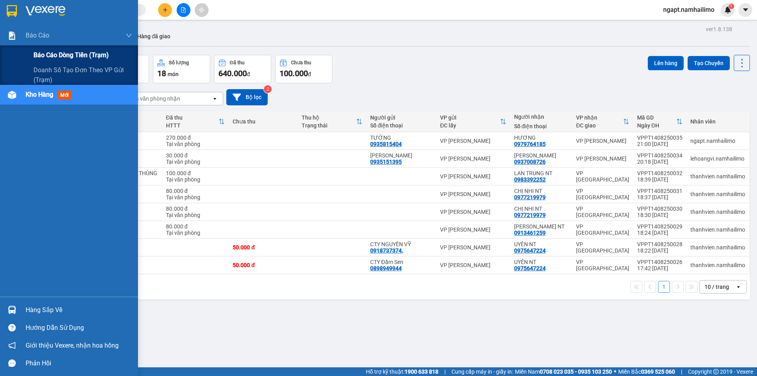
click at [47, 56] on span "Báo cáo dòng tiền (trạm)" at bounding box center [71, 55] width 75 height 10
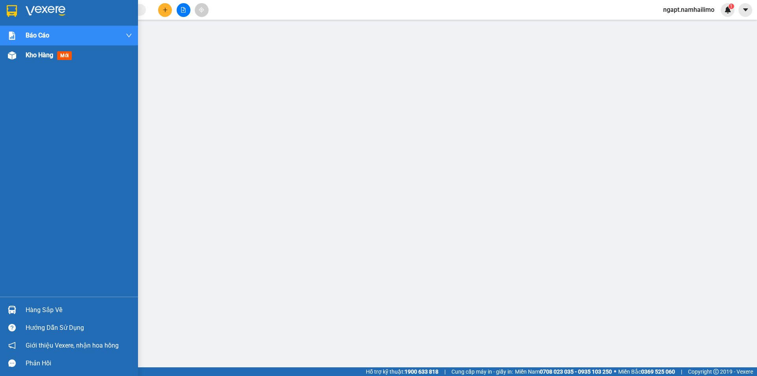
click at [28, 54] on span "Kho hàng" at bounding box center [40, 54] width 28 height 7
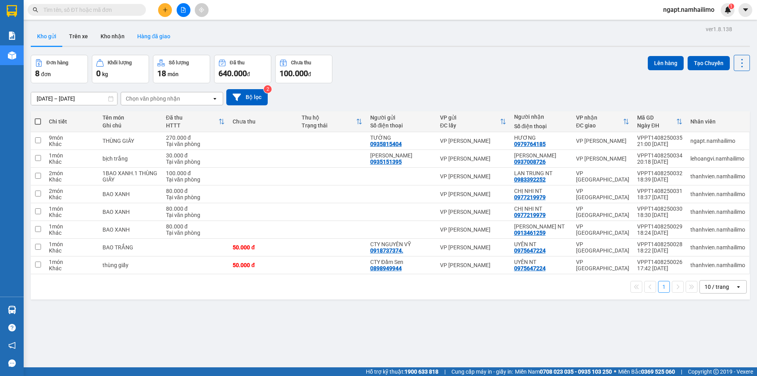
drag, startPoint x: 113, startPoint y: 39, endPoint x: 129, endPoint y: 39, distance: 16.2
click at [112, 38] on button "Kho nhận" at bounding box center [112, 36] width 37 height 19
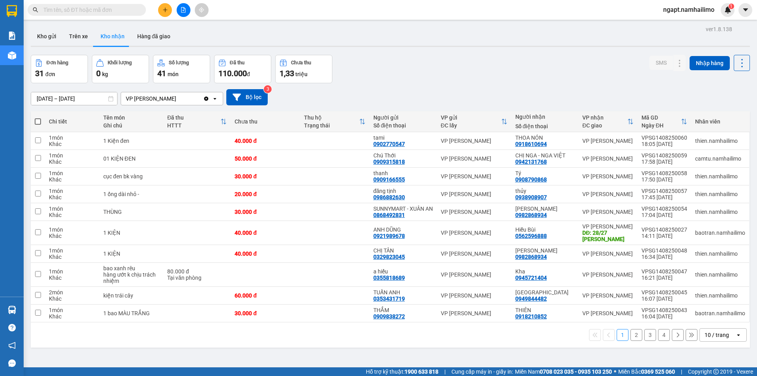
click at [632, 341] on button "2" at bounding box center [637, 335] width 12 height 12
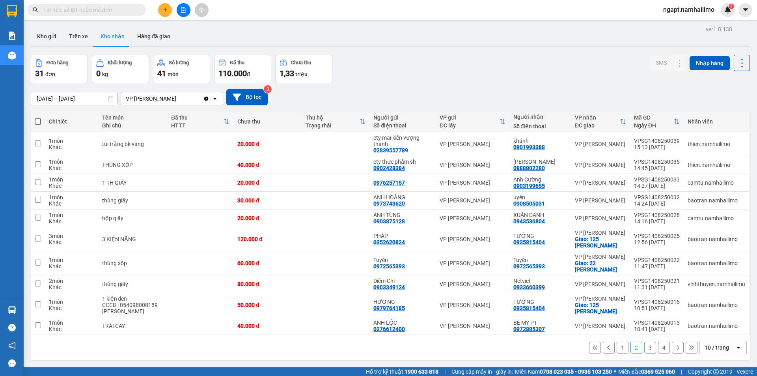
click at [645, 349] on button "3" at bounding box center [651, 348] width 12 height 12
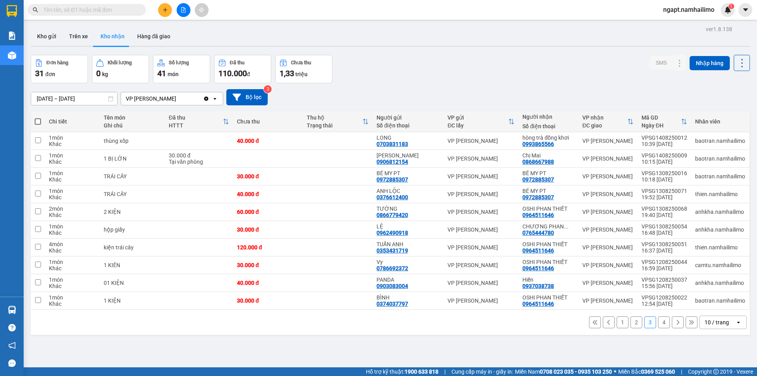
click at [658, 324] on button "4" at bounding box center [664, 322] width 12 height 12
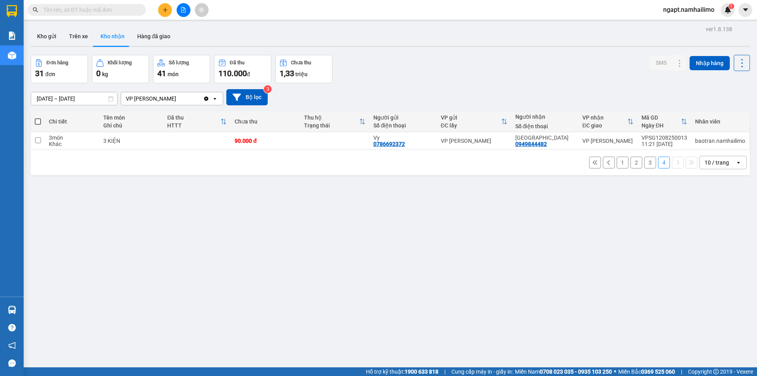
click at [689, 9] on span "ngapt.namhailimo" at bounding box center [689, 10] width 64 height 10
click at [678, 24] on span "Đăng xuất" at bounding box center [692, 24] width 47 height 9
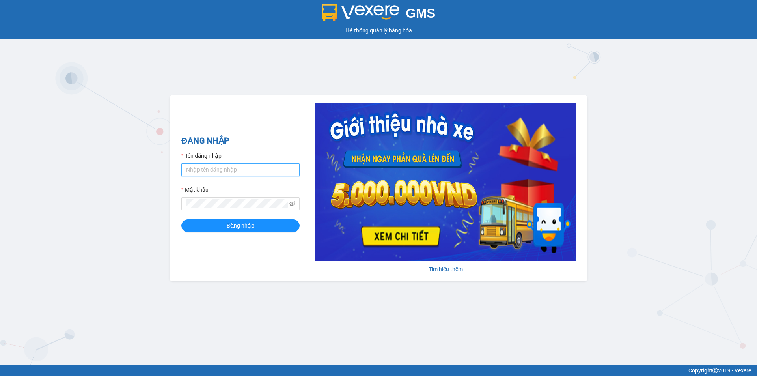
click at [231, 172] on input "Tên đăng nhập" at bounding box center [240, 169] width 118 height 13
type input "lehoangvi.namhailimo"
click at [181, 219] on button "Đăng nhập" at bounding box center [240, 225] width 118 height 13
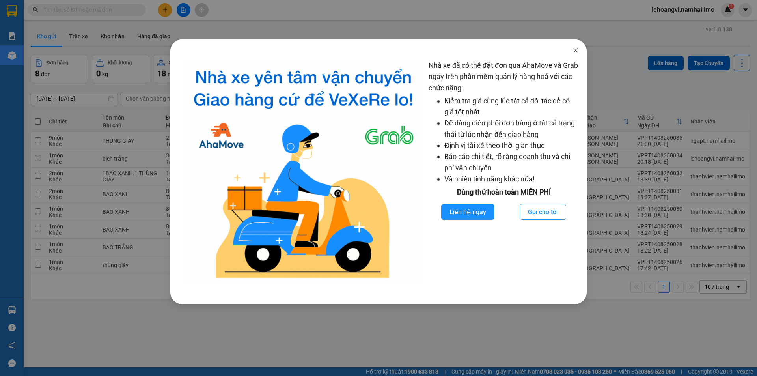
click at [576, 49] on icon "close" at bounding box center [576, 50] width 6 height 6
